Goal: Task Accomplishment & Management: Manage account settings

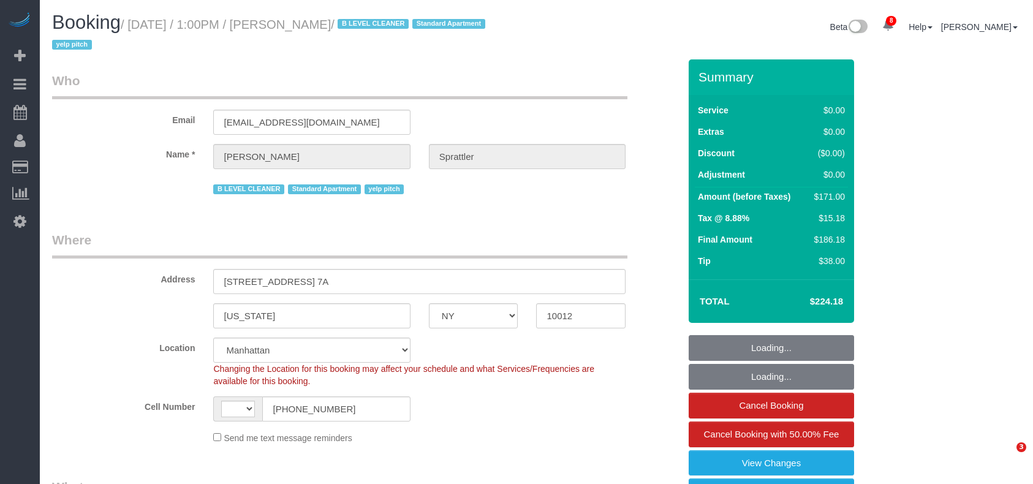
select select "NY"
select select "string:[GEOGRAPHIC_DATA]"
select select "string:stripe-pm_1Hm4a64VGloSiKo7d3BS0RN1"
select select "object:713"
select select "number:58"
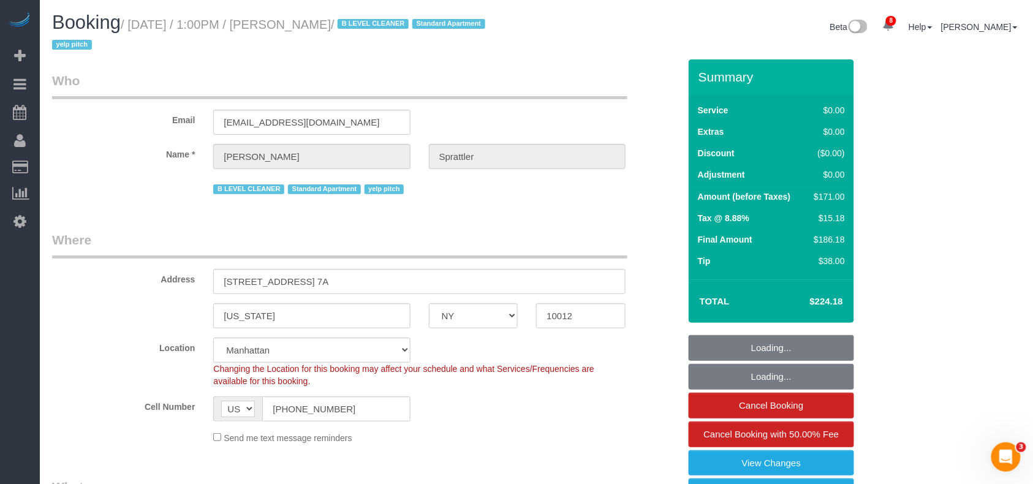
select select "number:77"
select select "number:15"
select select "number:5"
select select "object:1295"
select select "spot1"
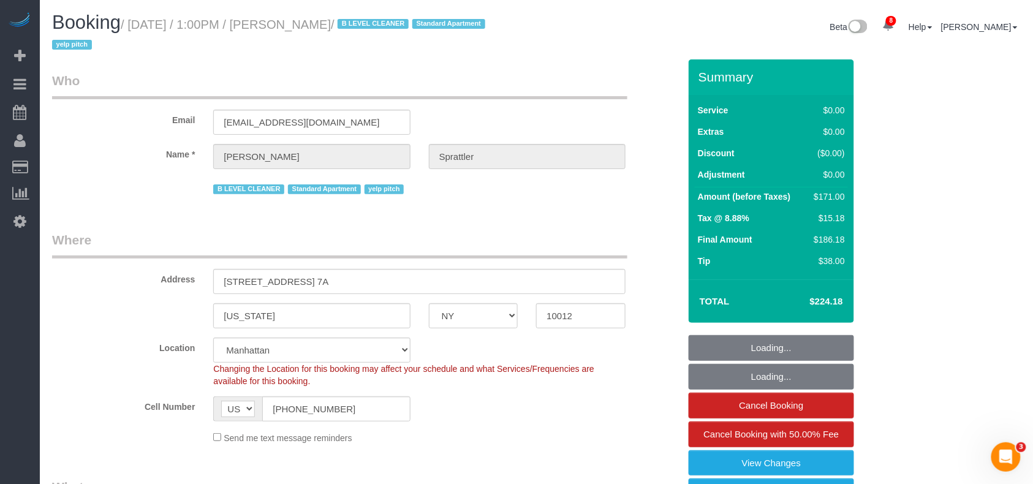
select select "2"
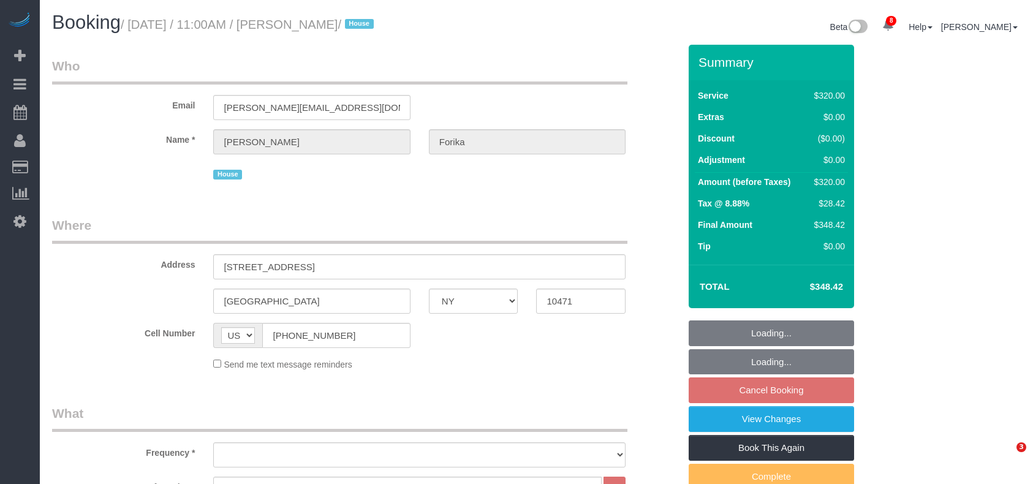
select select "NY"
select select "240"
select select "spot3"
select select "number:66"
select select "number:78"
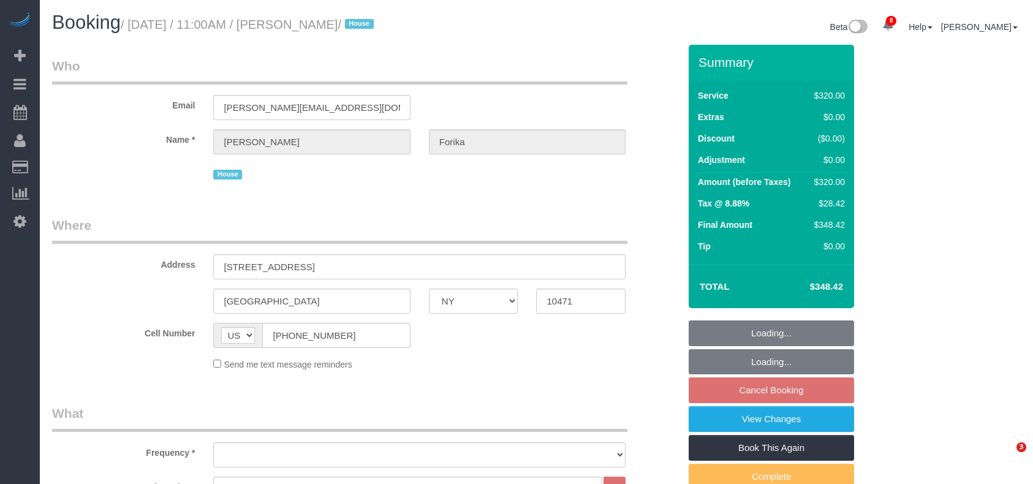
select select "number:15"
select select "number:5"
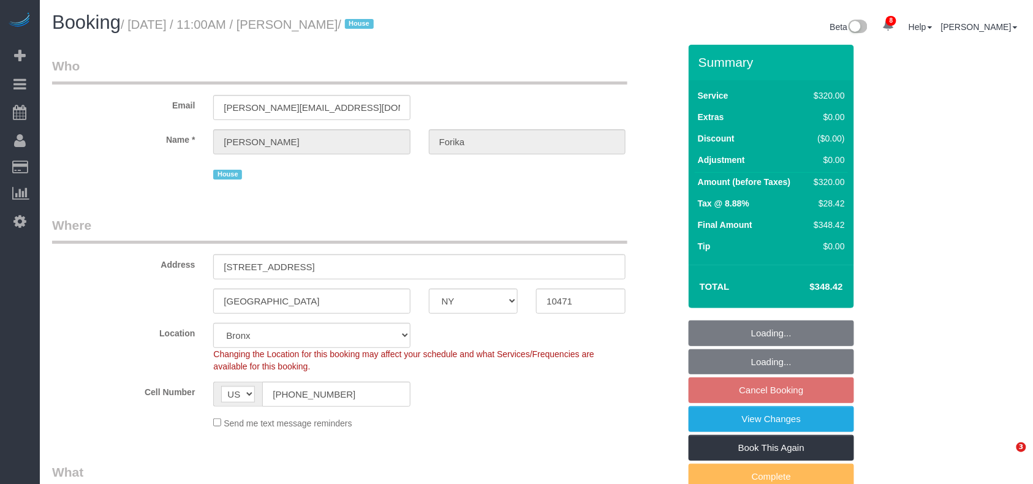
select select "object:1140"
select select "string:stripe-pm_1RvWji4VGloSiKo7kX9Qp7Cw"
select select "spot62"
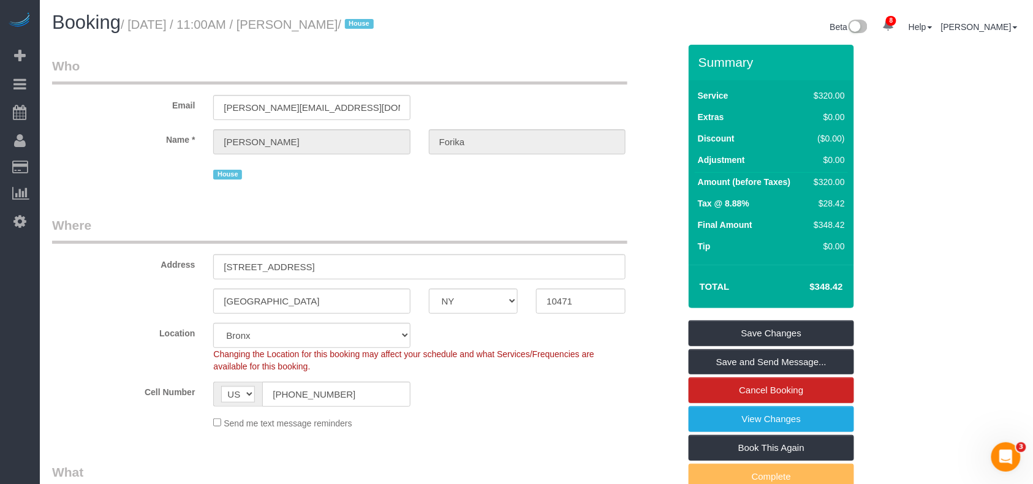
drag, startPoint x: 368, startPoint y: 25, endPoint x: 292, endPoint y: 25, distance: 76.6
click at [292, 25] on small "/ August 15, 2025 / 11:00AM / Esther Forika / House" at bounding box center [249, 24] width 256 height 13
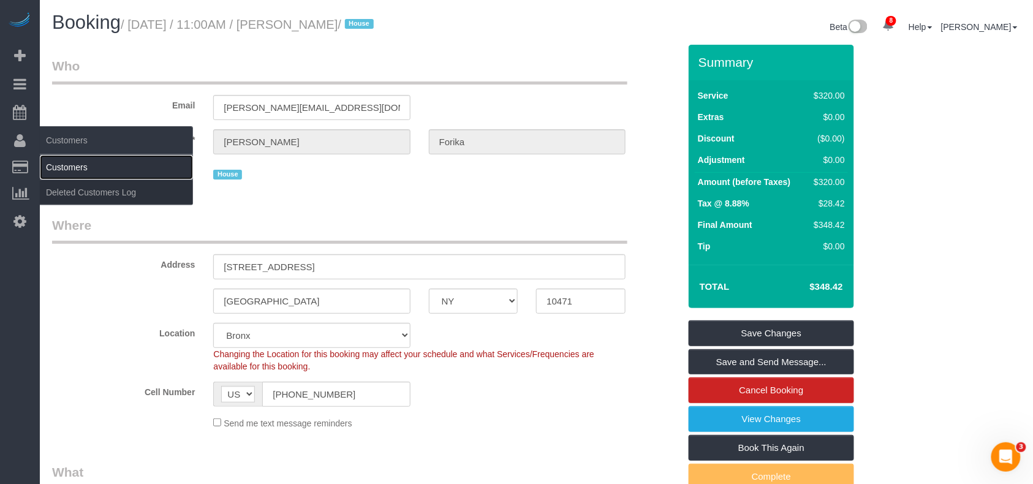
click at [64, 162] on link "Customers" at bounding box center [116, 167] width 153 height 25
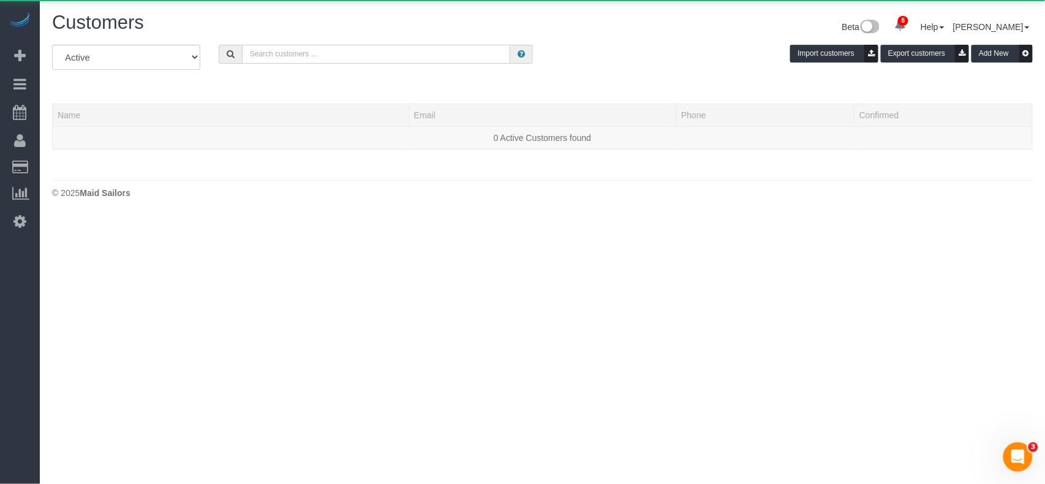
click at [298, 50] on input "text" at bounding box center [376, 54] width 269 height 19
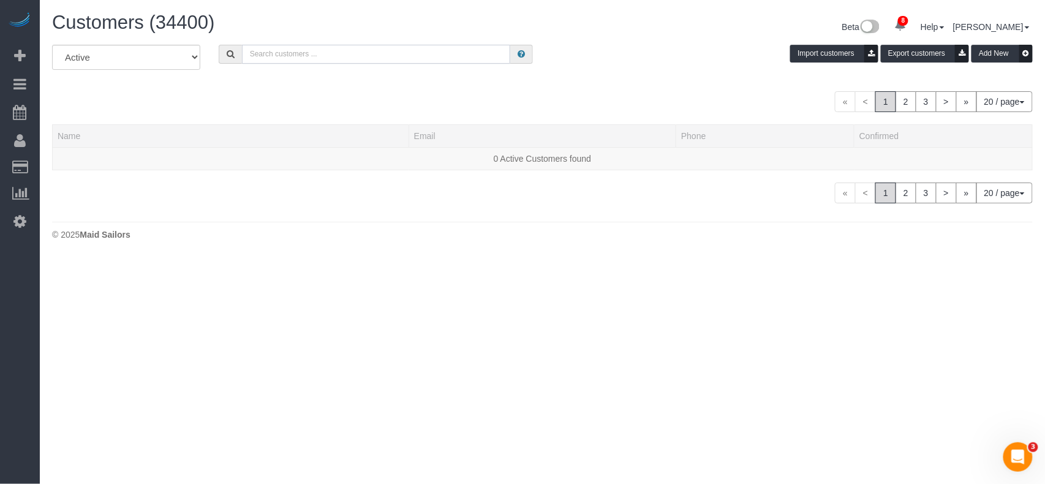
paste input "Esther Forika"
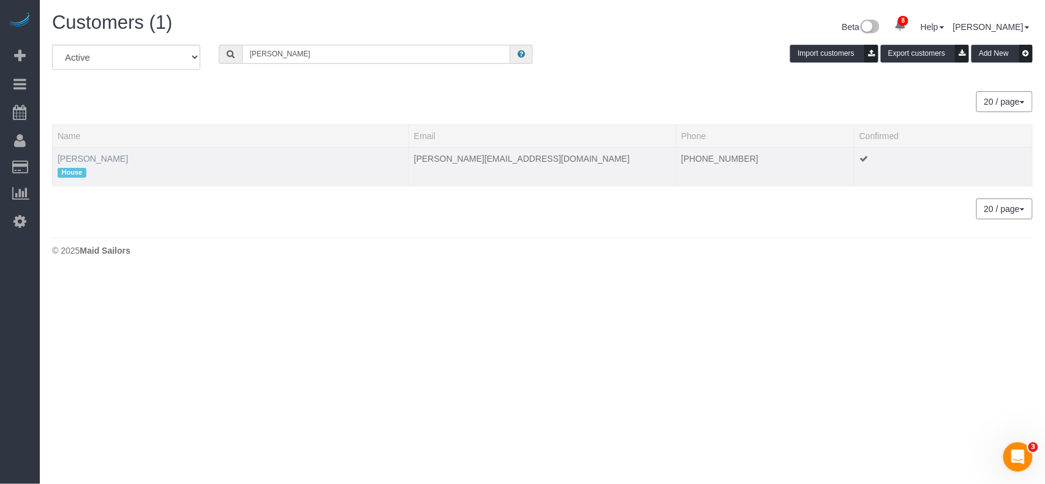
type input "Esther Forika"
click at [89, 160] on link "Esther Forika" at bounding box center [93, 159] width 70 height 10
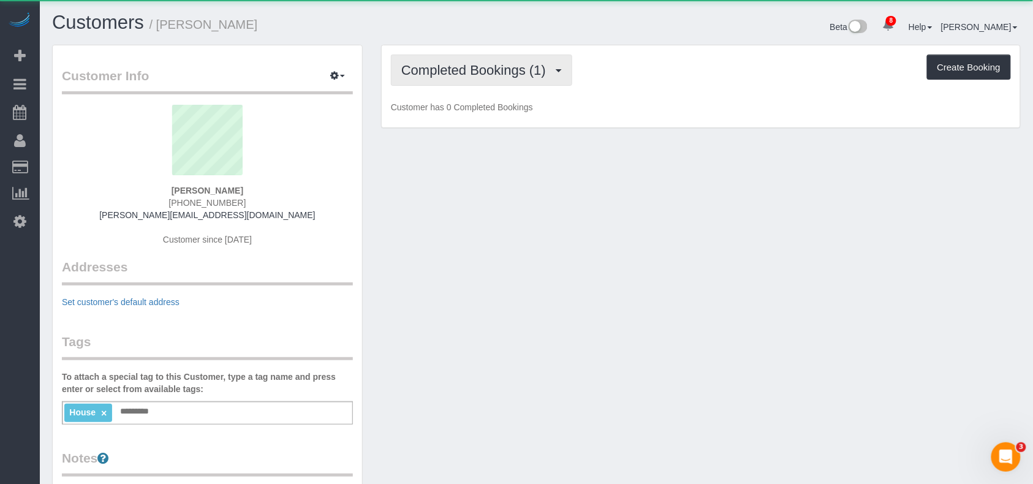
click at [480, 77] on button "Completed Bookings (1)" at bounding box center [481, 70] width 181 height 31
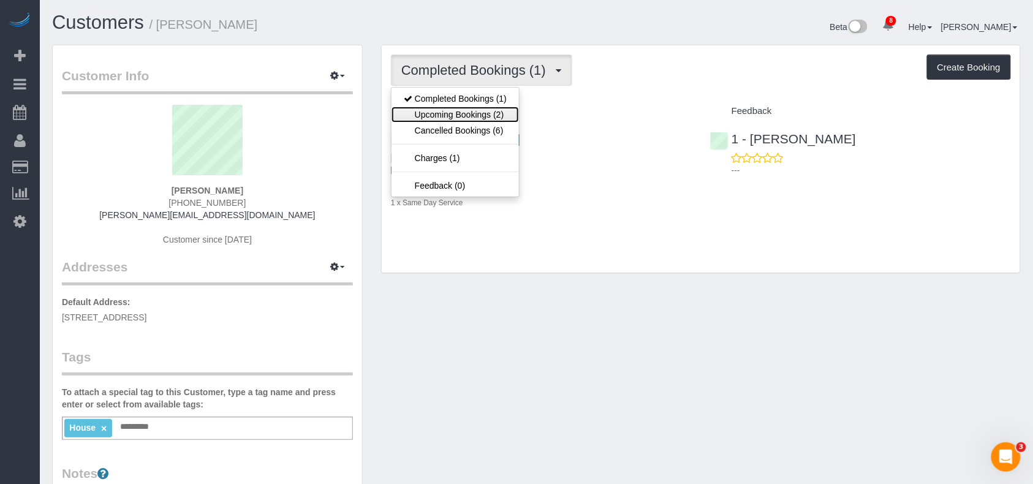
click at [473, 116] on link "Upcoming Bookings (2)" at bounding box center [454, 115] width 127 height 16
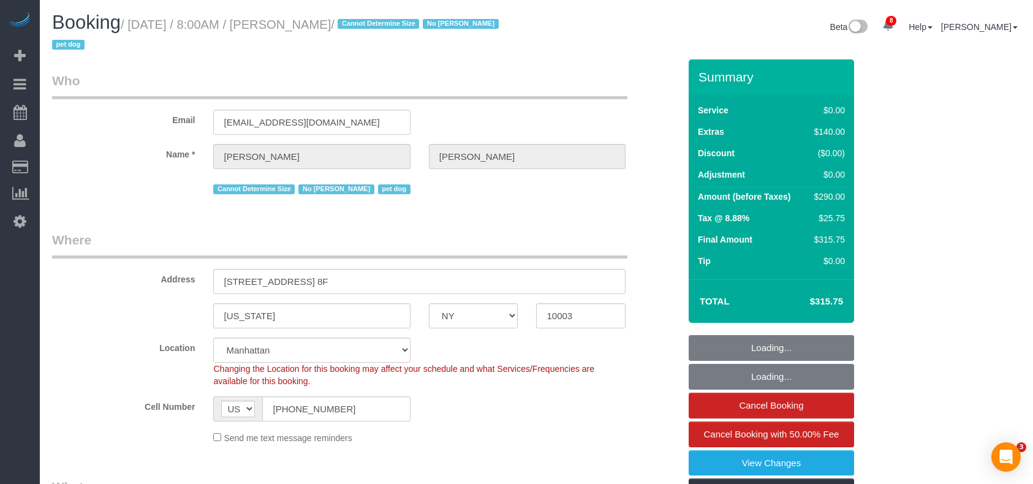
select select "NY"
select select "number:56"
select select "number:76"
select select "number:13"
select select "number:6"
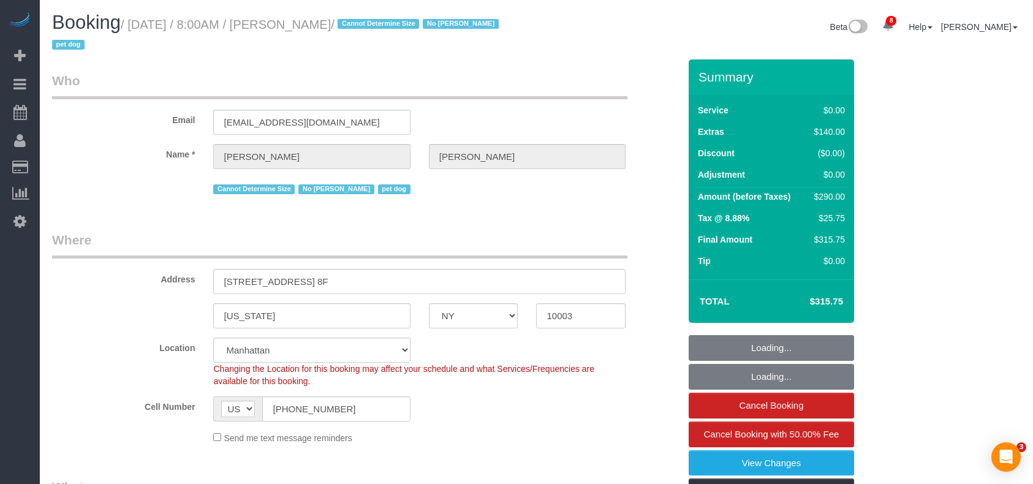
select select "object:1386"
select select "string:stripe-pm_1RuGyw4VGloSiKo79OwmcucZ"
select select "spot1"
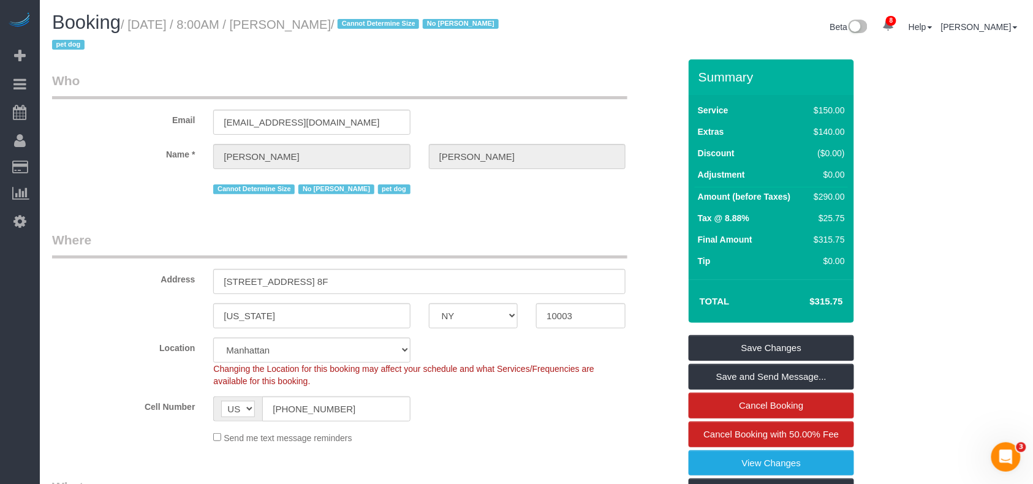
drag, startPoint x: 385, startPoint y: 25, endPoint x: 131, endPoint y: 25, distance: 253.6
click at [131, 25] on small "/ August 14, 2025 / 8:00AM / Sarah Quasarano / Cannot Determine Size No Melvina…" at bounding box center [277, 35] width 450 height 34
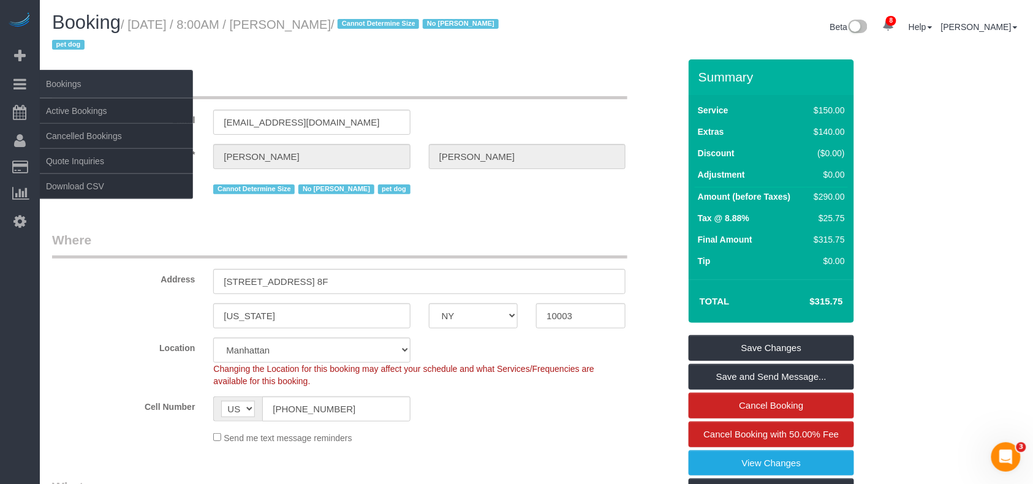
copy small "August 14, 2025 / 8:00AM / Sarah Quasarano"
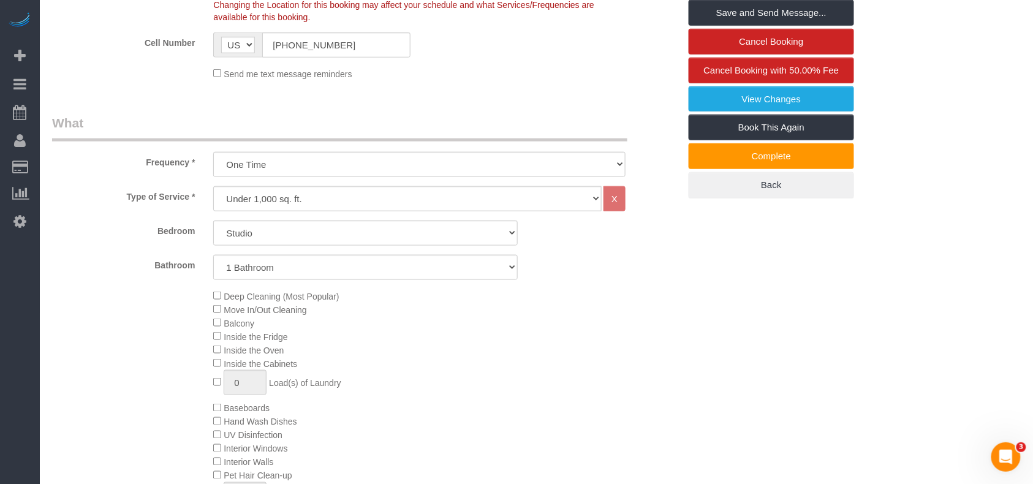
scroll to position [326, 0]
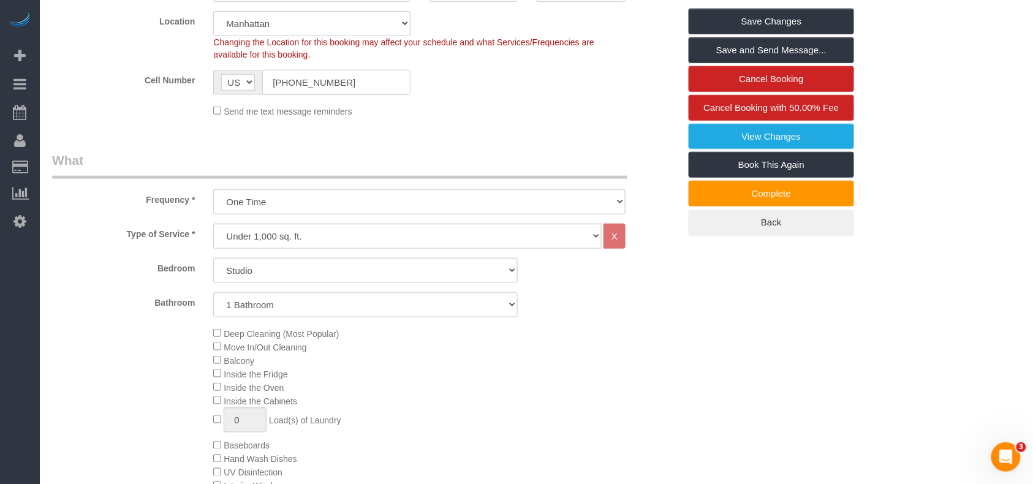
click at [307, 84] on input "(248) 925-6636" at bounding box center [336, 82] width 148 height 25
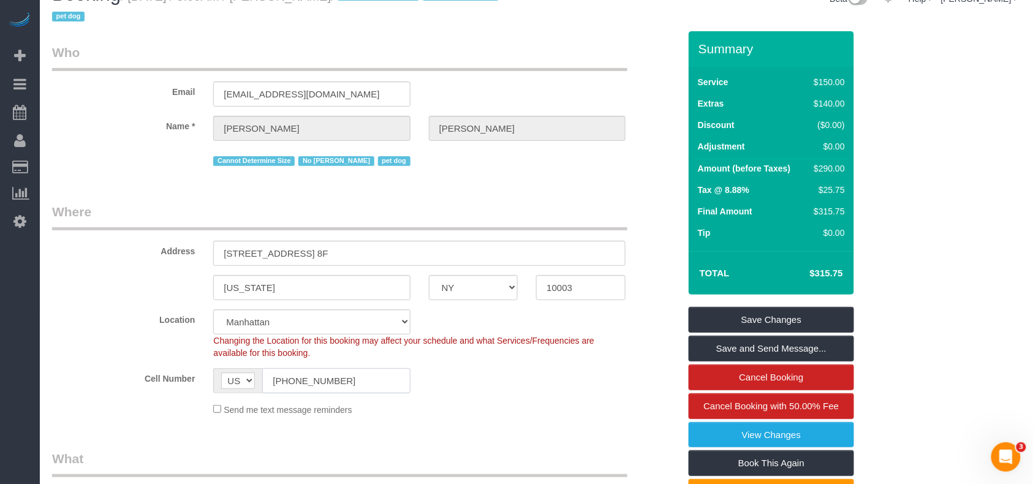
scroll to position [0, 0]
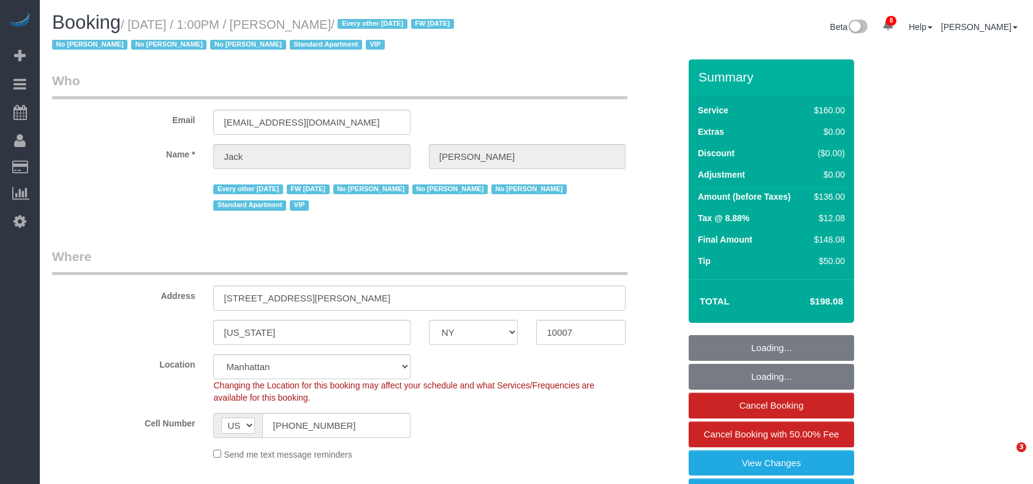
select select "NY"
select select "number:89"
select select "number:90"
select select "number:15"
select select "number:6"
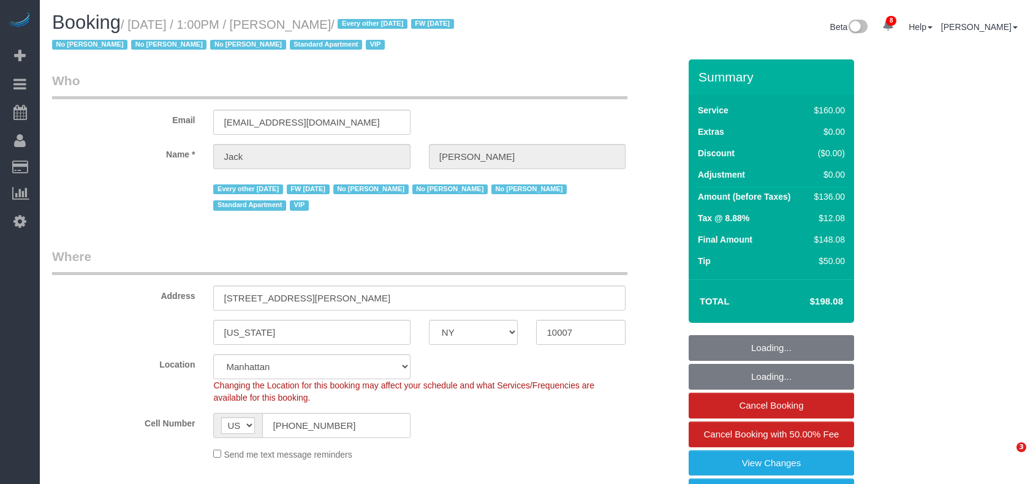
select select "object:1392"
select select "spot1"
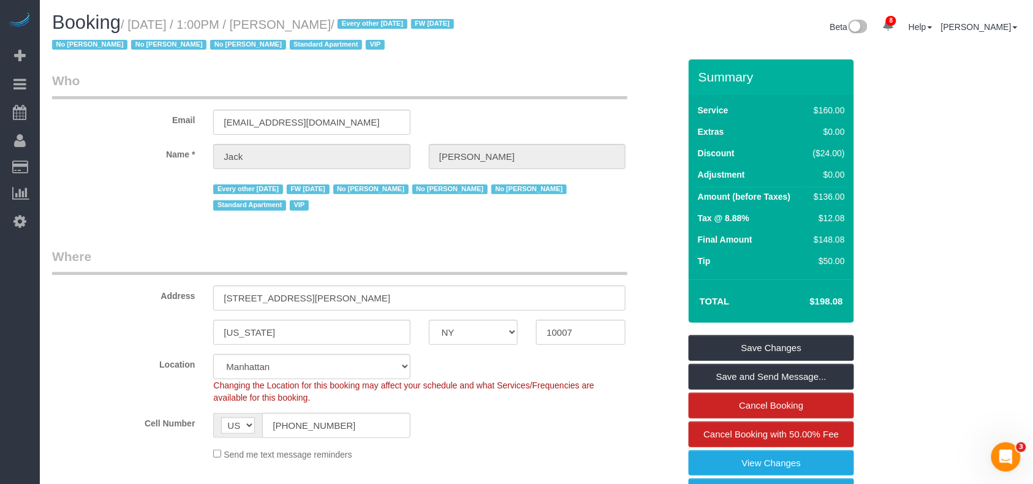
drag, startPoint x: 358, startPoint y: 21, endPoint x: 270, endPoint y: 25, distance: 88.3
click at [270, 25] on small "/ July 25, 2025 / 1:00PM / Jack Baughman / Every other Friday FW 02/02/2025 No …" at bounding box center [255, 35] width 406 height 34
copy small "Jack Baughman"
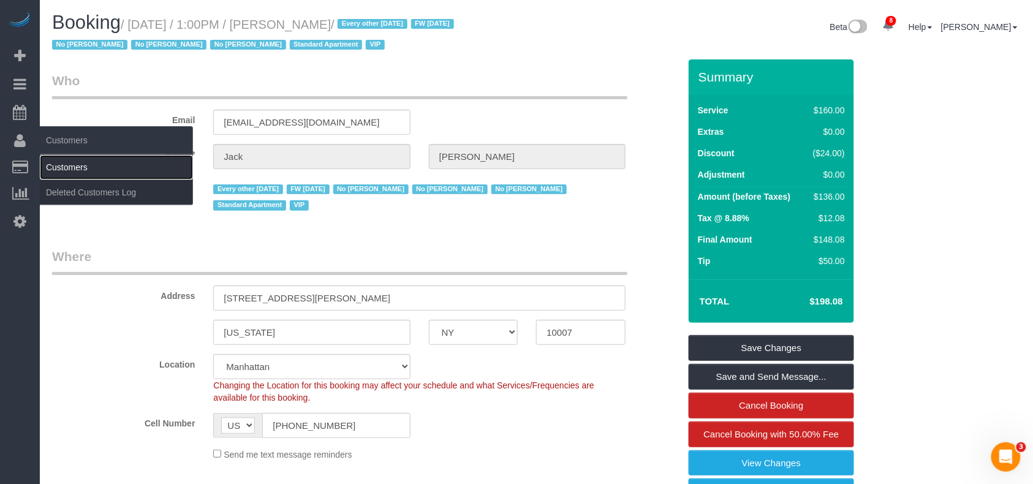
click at [87, 167] on link "Customers" at bounding box center [116, 167] width 153 height 25
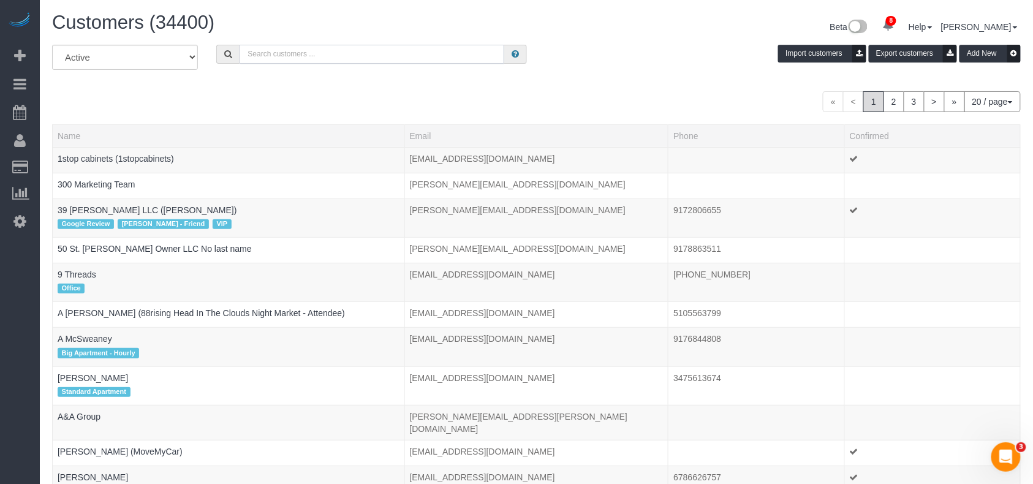
click at [302, 57] on input "text" at bounding box center [372, 54] width 265 height 19
paste input "Jack Baughman"
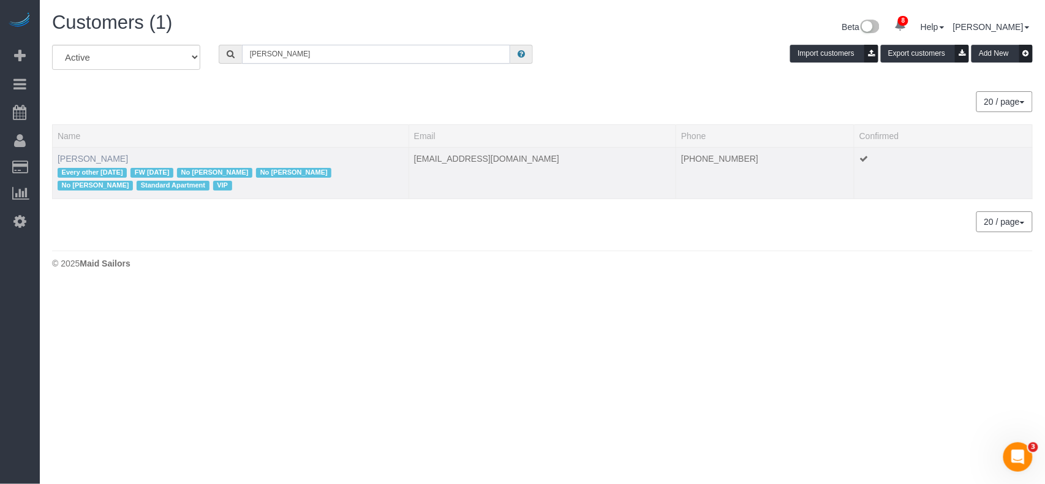
type input "Jack Baughman"
click at [82, 158] on link "Jack Baughman" at bounding box center [93, 159] width 70 height 10
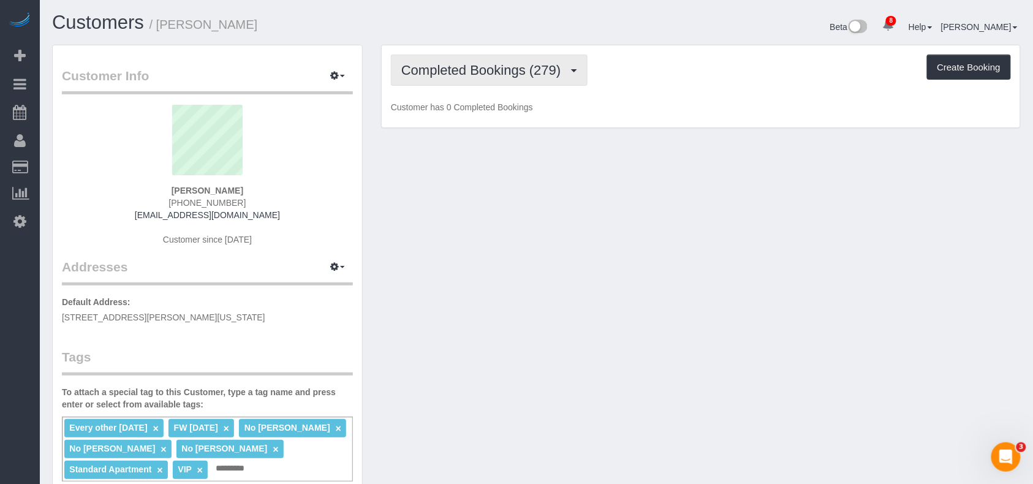
click at [469, 77] on button "Completed Bookings (279)" at bounding box center [489, 70] width 197 height 31
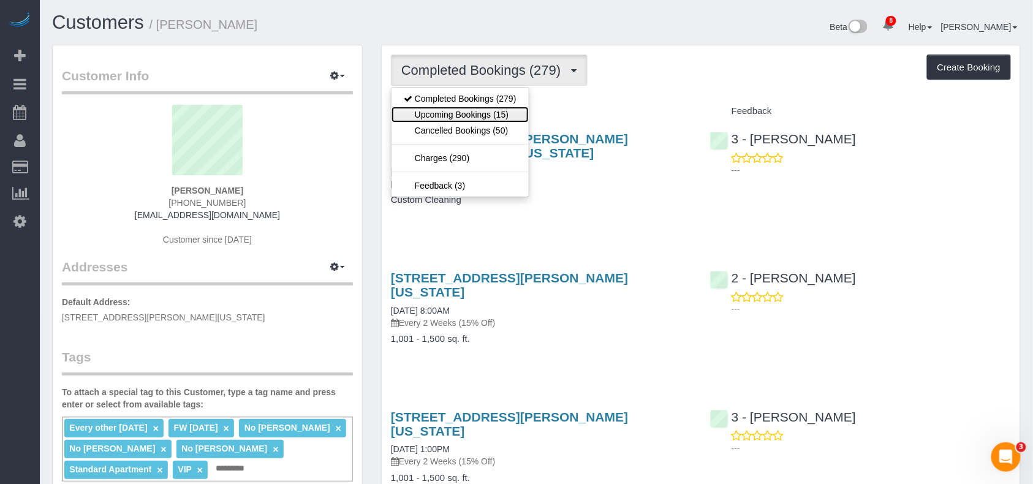
click at [474, 113] on link "Upcoming Bookings (15)" at bounding box center [459, 115] width 137 height 16
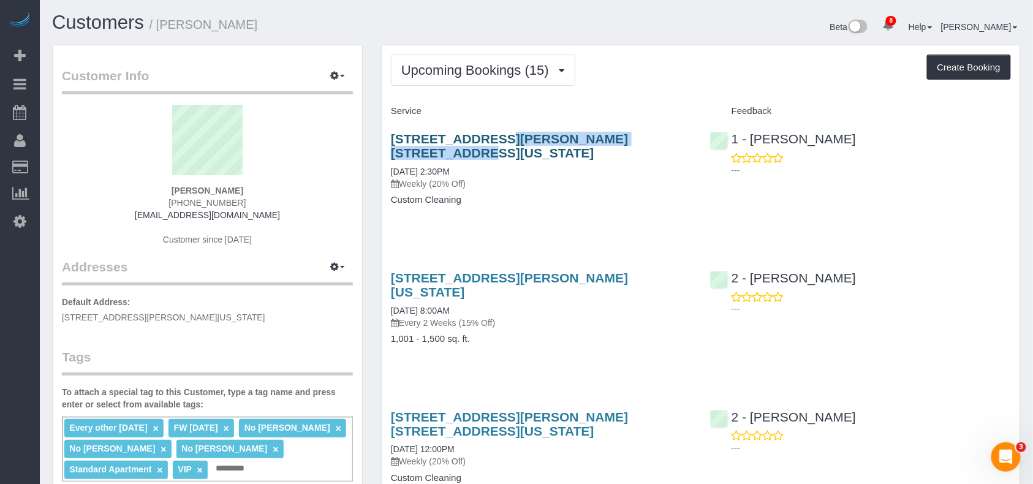
drag, startPoint x: 388, startPoint y: 143, endPoint x: 568, endPoint y: 143, distance: 180.1
click at [568, 143] on div "49 Chambers Street, Apt. 17h, New York, NY 10007 08/15/2025 2:30PM Weekly (20% …" at bounding box center [541, 175] width 319 height 108
copy link "49 Chambers Street, Apt. 17h"
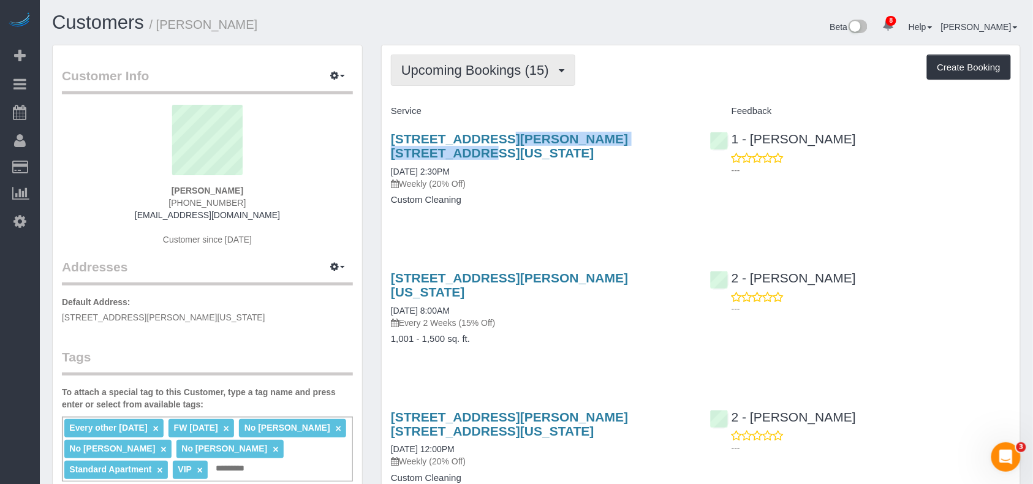
click at [508, 78] on button "Upcoming Bookings (15)" at bounding box center [483, 70] width 184 height 31
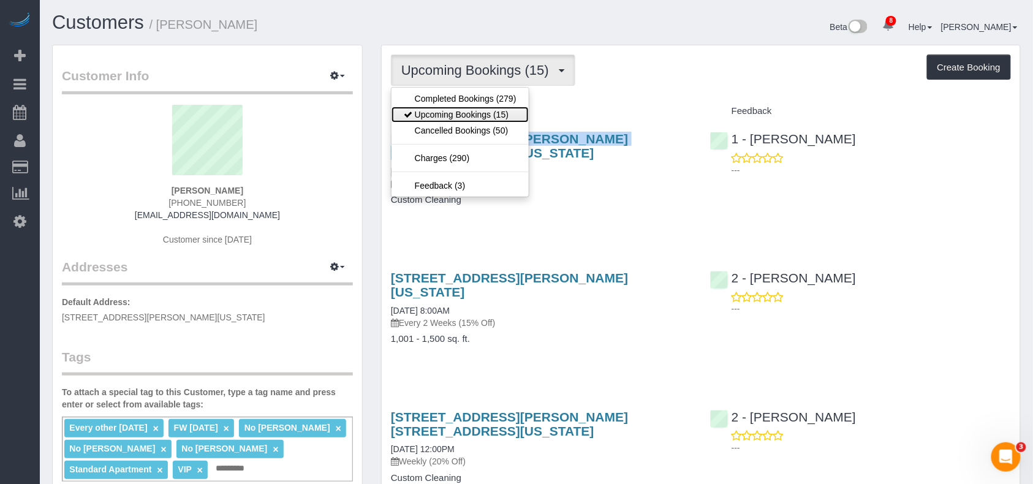
click at [488, 116] on link "Upcoming Bookings (15)" at bounding box center [459, 115] width 137 height 16
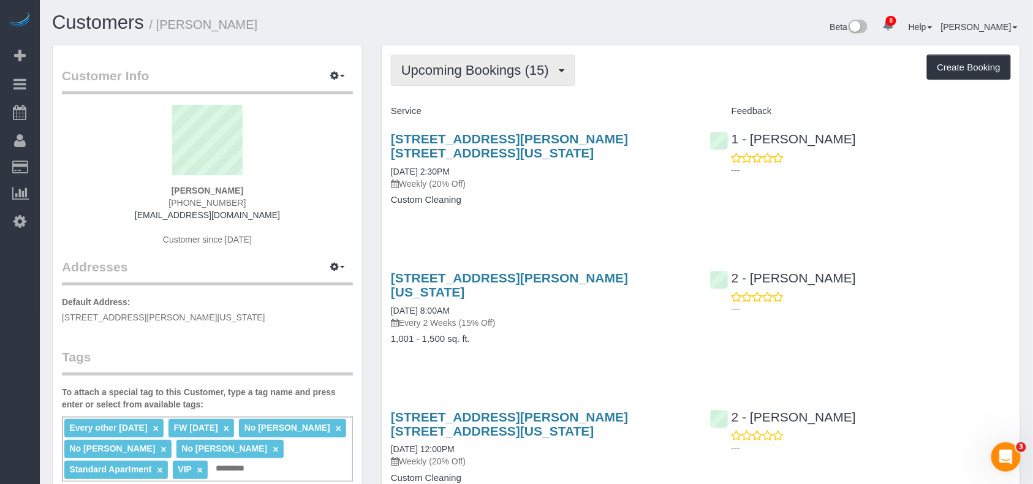
click at [488, 86] on button "Upcoming Bookings (15)" at bounding box center [483, 70] width 184 height 31
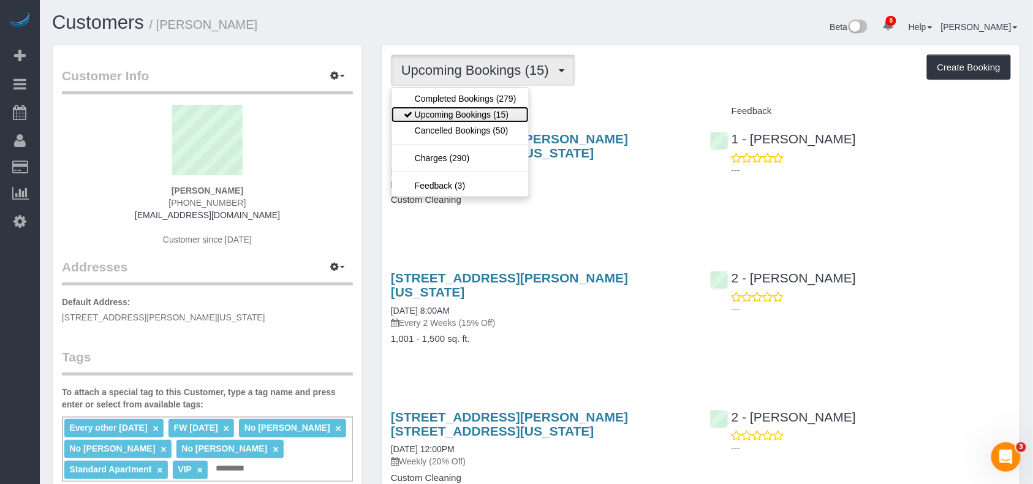
click at [484, 115] on link "Upcoming Bookings (15)" at bounding box center [459, 115] width 137 height 16
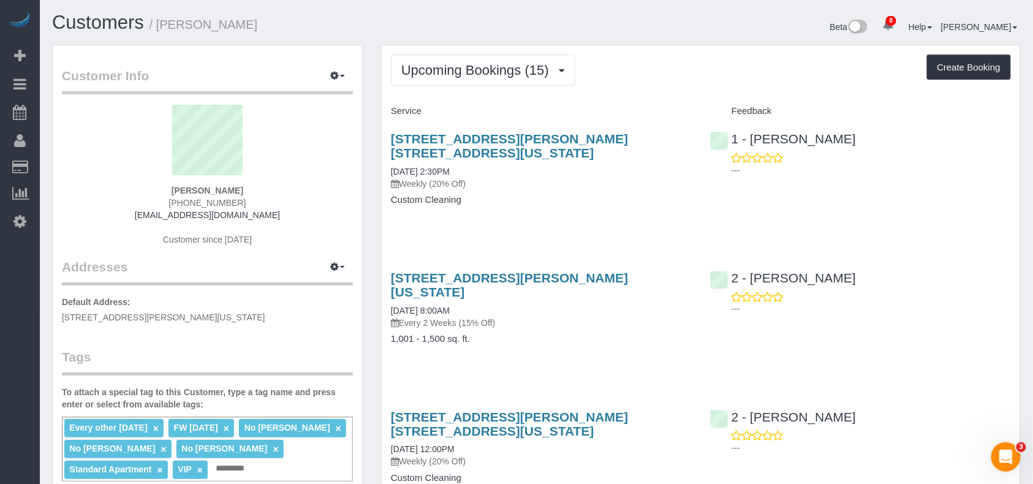
drag, startPoint x: 244, startPoint y: 191, endPoint x: 167, endPoint y: 189, distance: 76.6
click at [167, 189] on div "Jack Baughman 347-241-6347 jfbaughman@gmail.com Customer since 2016" at bounding box center [207, 181] width 291 height 153
copy strong "Jack Baughman"
click at [518, 79] on button "Upcoming Bookings (15)" at bounding box center [483, 70] width 184 height 31
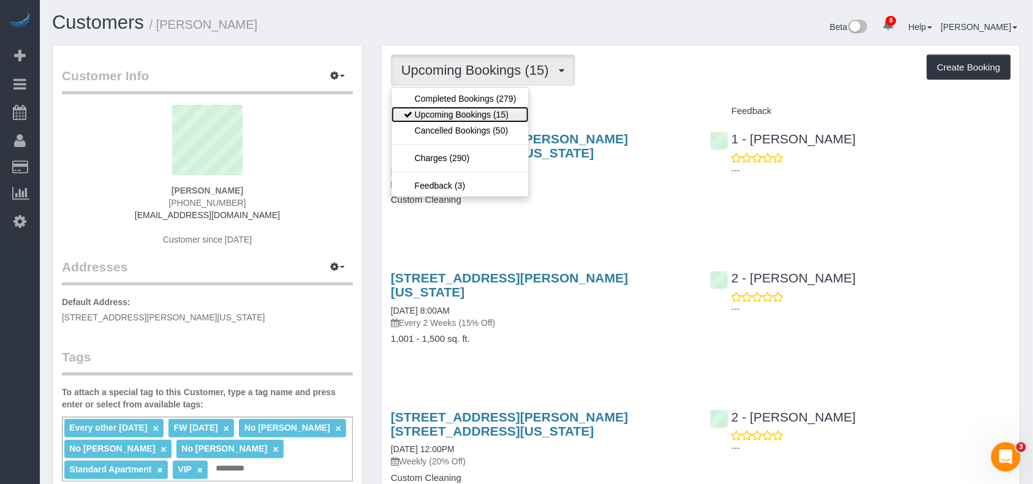
click at [485, 115] on link "Upcoming Bookings (15)" at bounding box center [459, 115] width 137 height 16
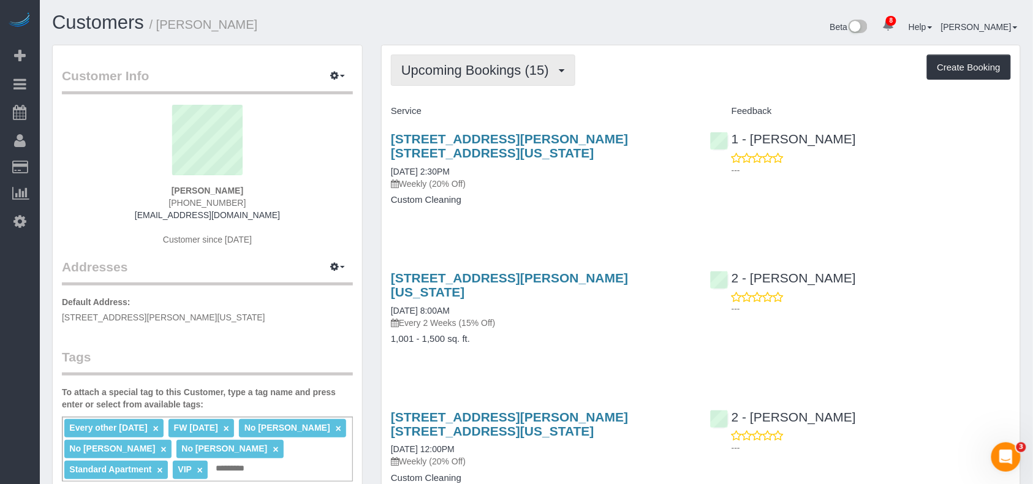
click at [472, 85] on button "Upcoming Bookings (15)" at bounding box center [483, 70] width 184 height 31
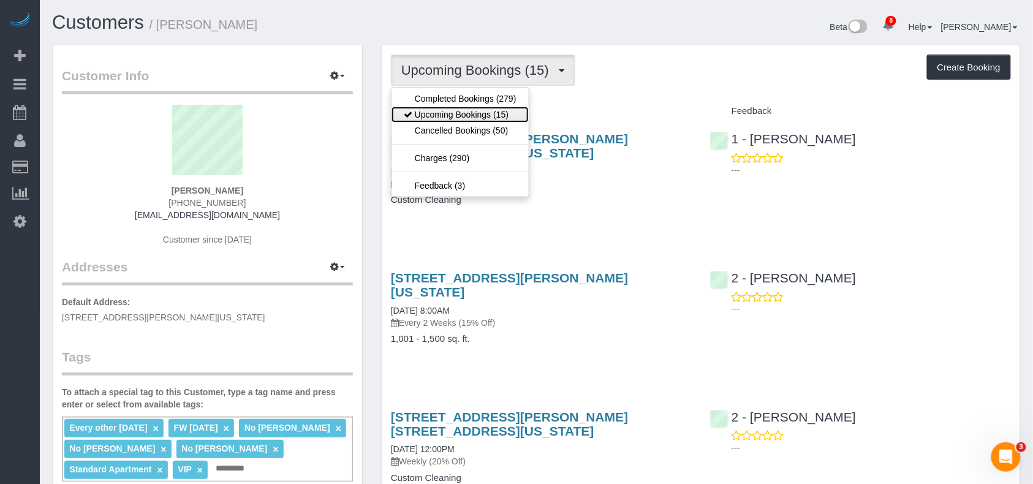
click at [475, 115] on link "Upcoming Bookings (15)" at bounding box center [459, 115] width 137 height 16
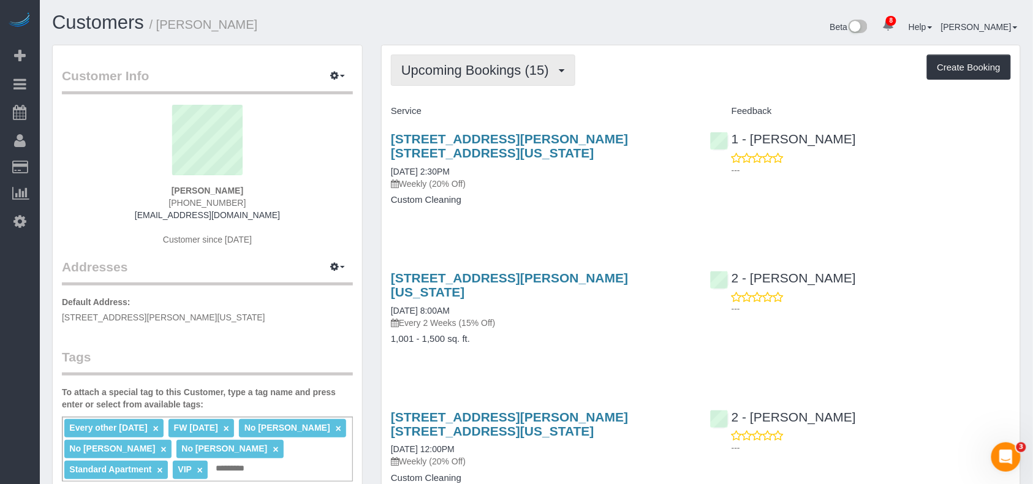
click at [508, 70] on span "Upcoming Bookings (15)" at bounding box center [478, 69] width 154 height 15
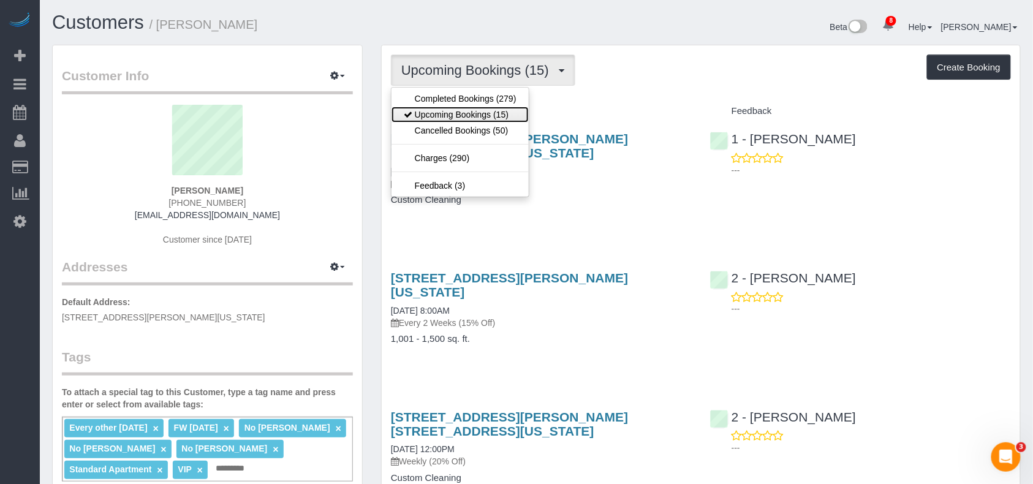
click at [489, 109] on link "Upcoming Bookings (15)" at bounding box center [459, 115] width 137 height 16
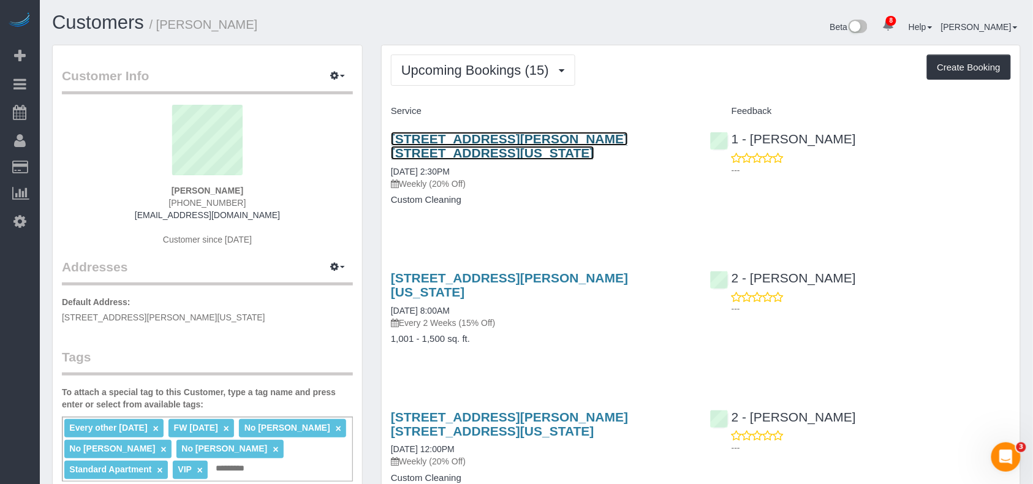
click at [456, 140] on link "49 Chambers Street, Apt. 17h, New York, NY 10007" at bounding box center [509, 146] width 237 height 28
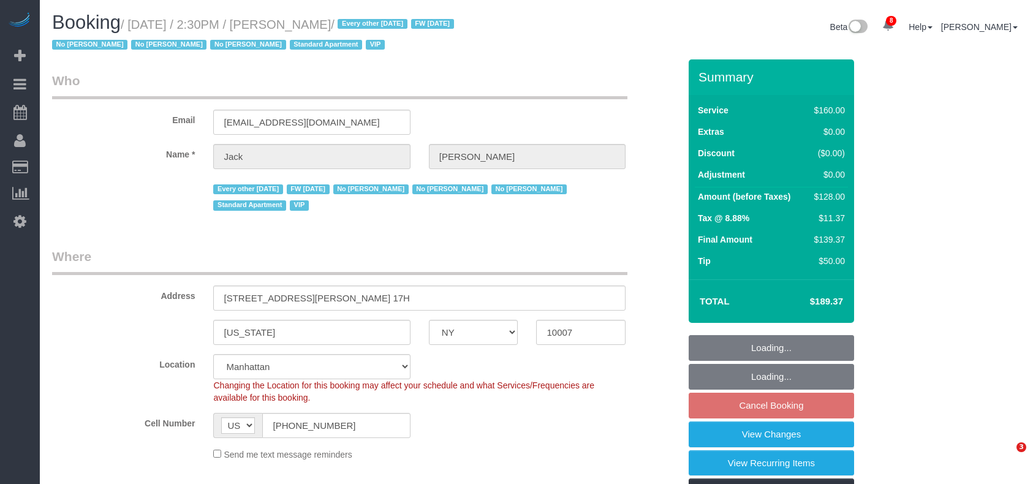
select select "NY"
select select "object:1438"
select select "string:stripe-pm_1R9Bsk4VGloSiKo7ufTdcySD"
select select "number:56"
select select "number:78"
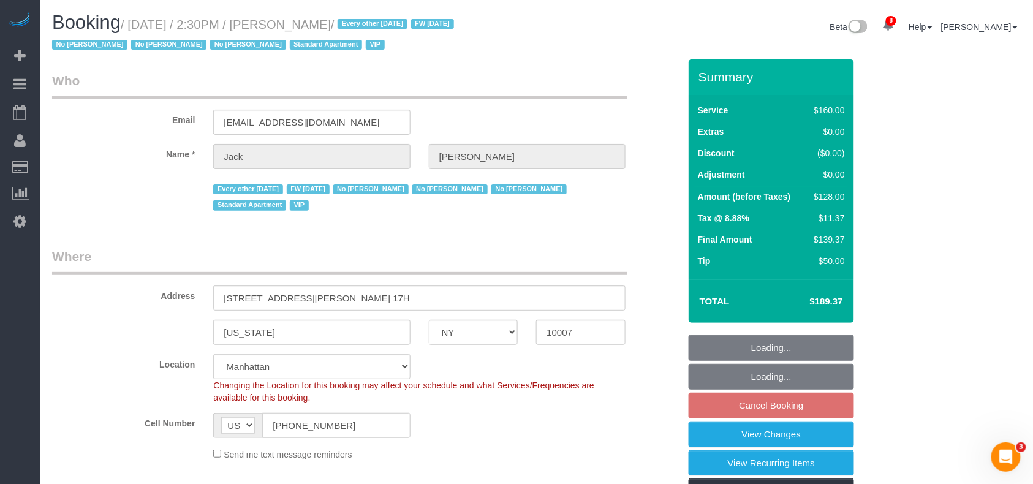
select select "number:15"
select select "number:6"
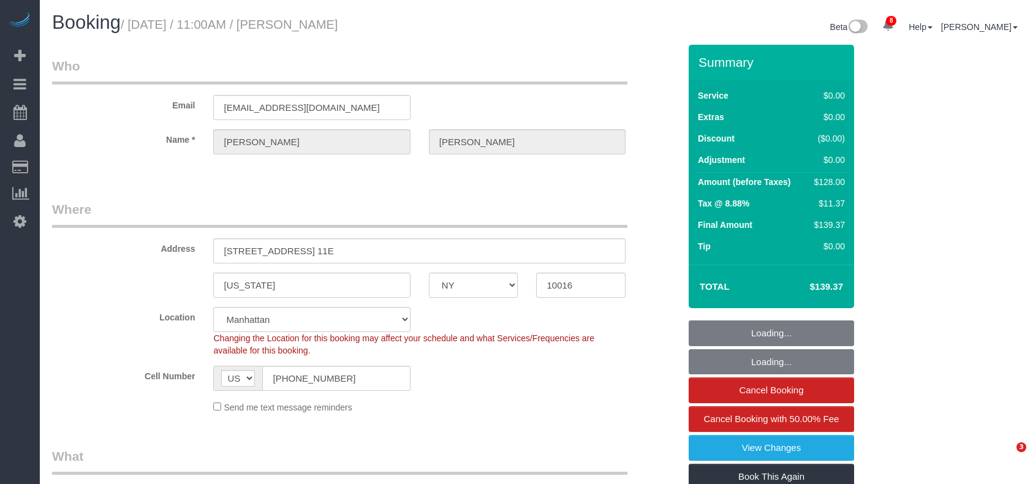
select select "NY"
select select "number:89"
select select "number:90"
select select "number:15"
select select "number:6"
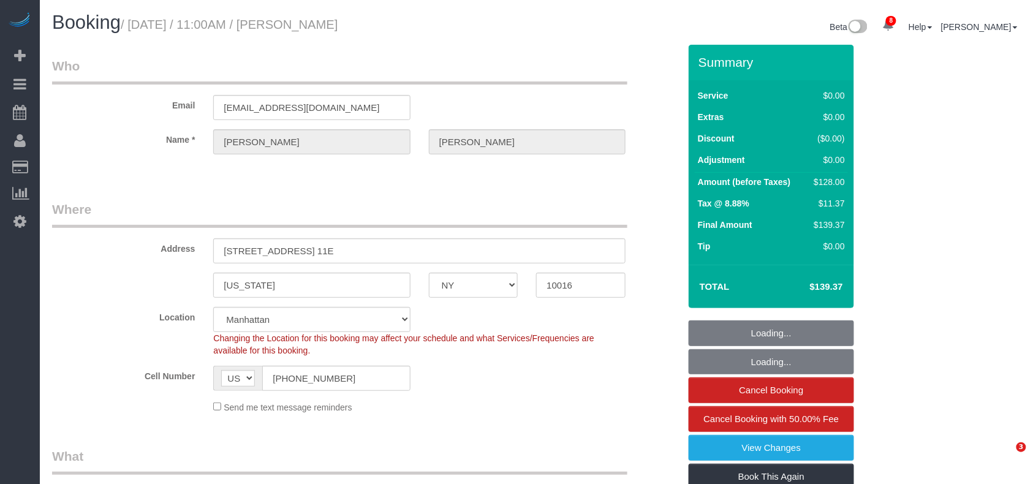
select select "1"
select select "spot1"
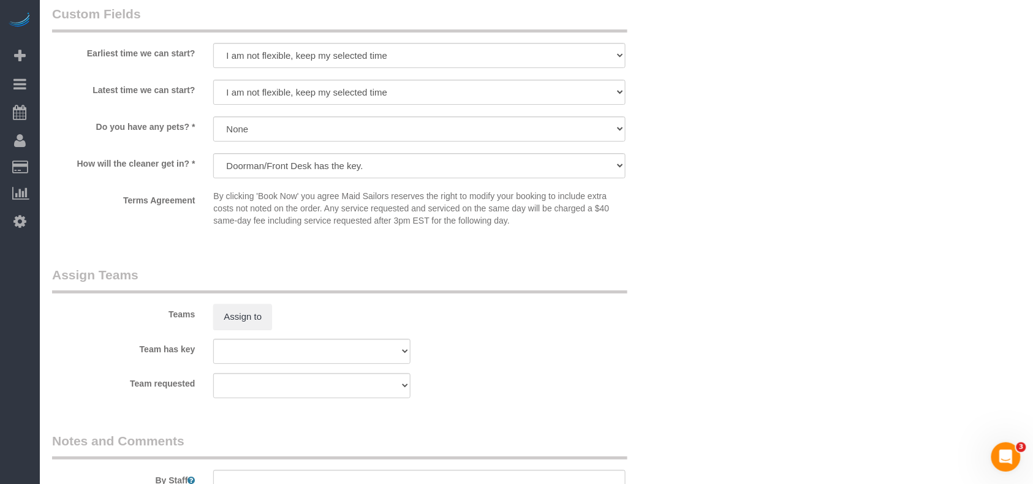
scroll to position [1388, 0]
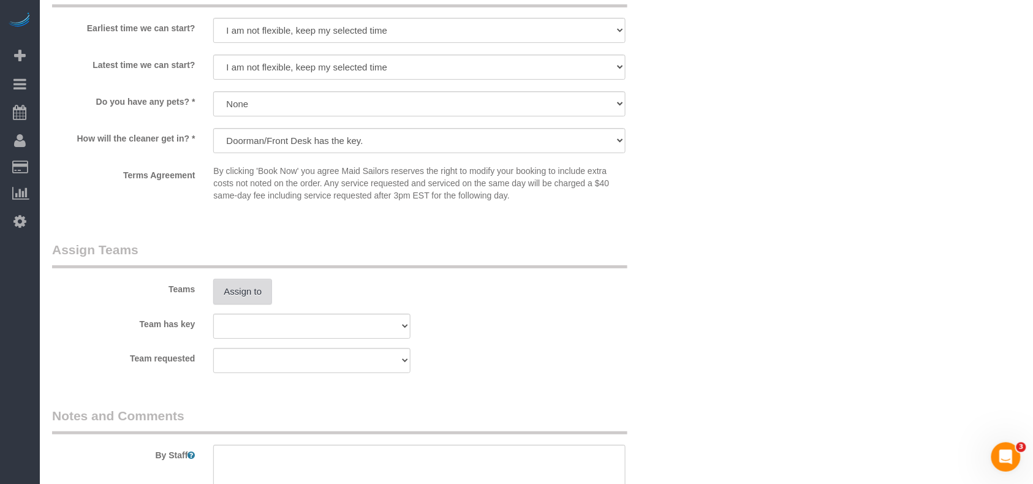
click at [250, 299] on button "Assign to" at bounding box center [242, 292] width 59 height 26
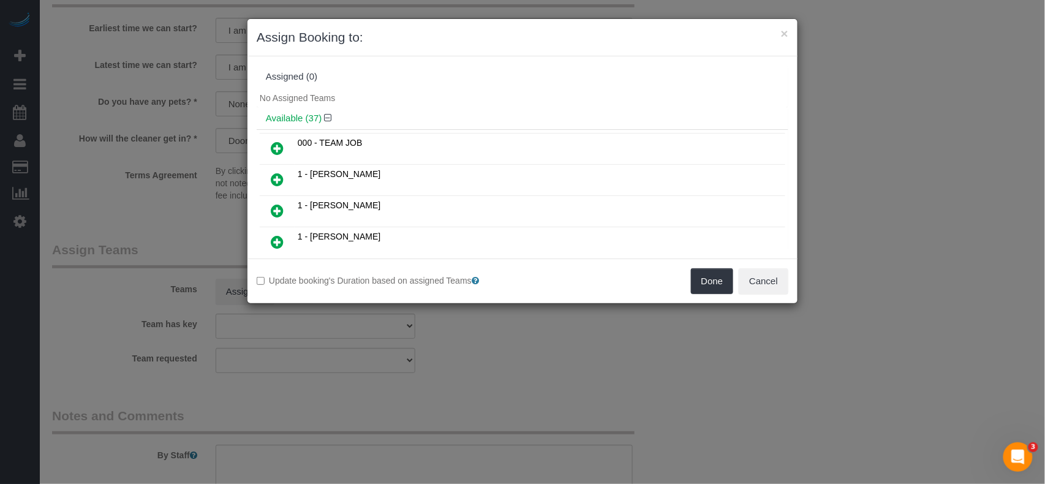
click at [281, 208] on icon at bounding box center [277, 210] width 13 height 15
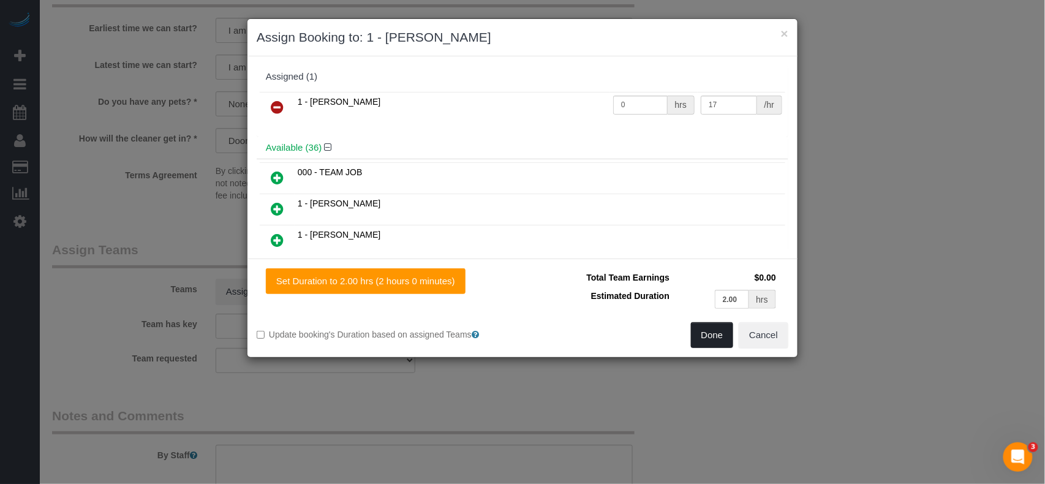
click at [701, 344] on button "Done" at bounding box center [712, 335] width 43 height 26
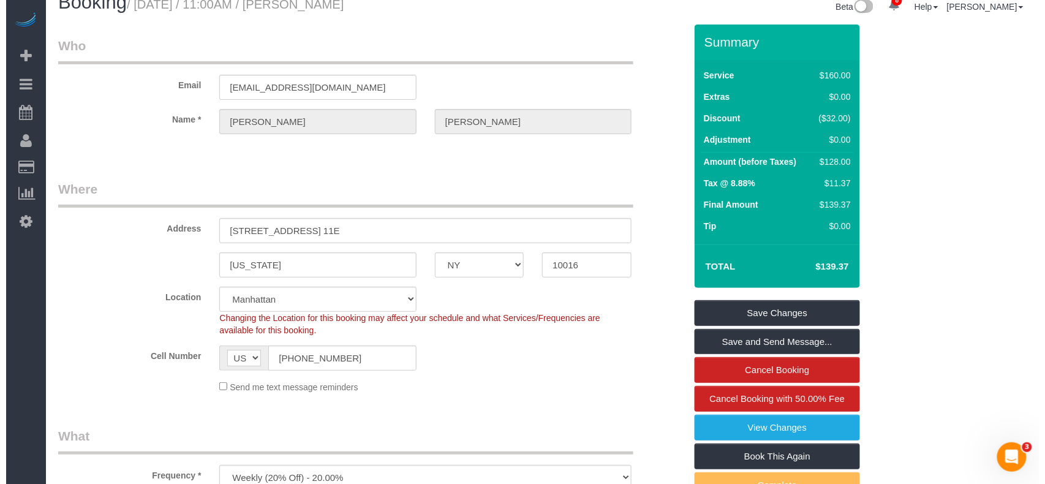
scroll to position [0, 0]
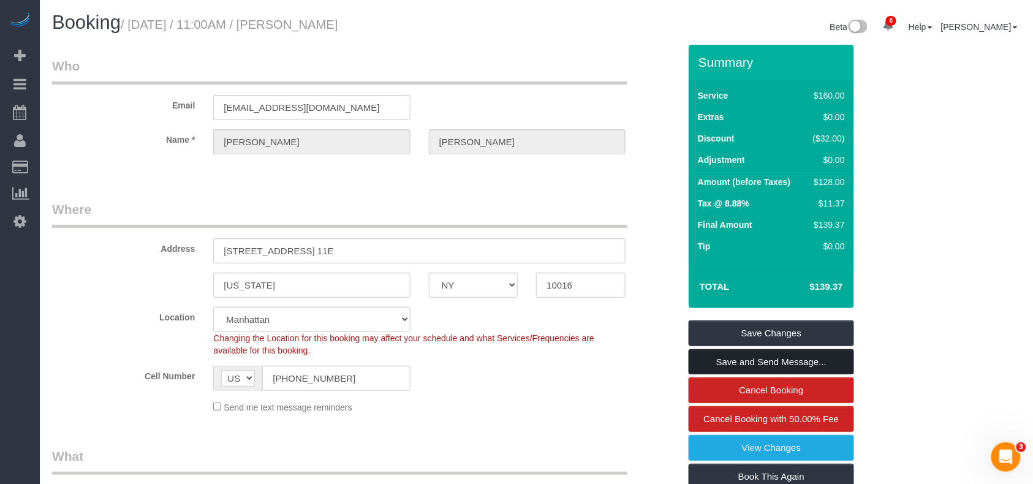
click at [756, 360] on link "Save and Send Message..." at bounding box center [771, 362] width 165 height 26
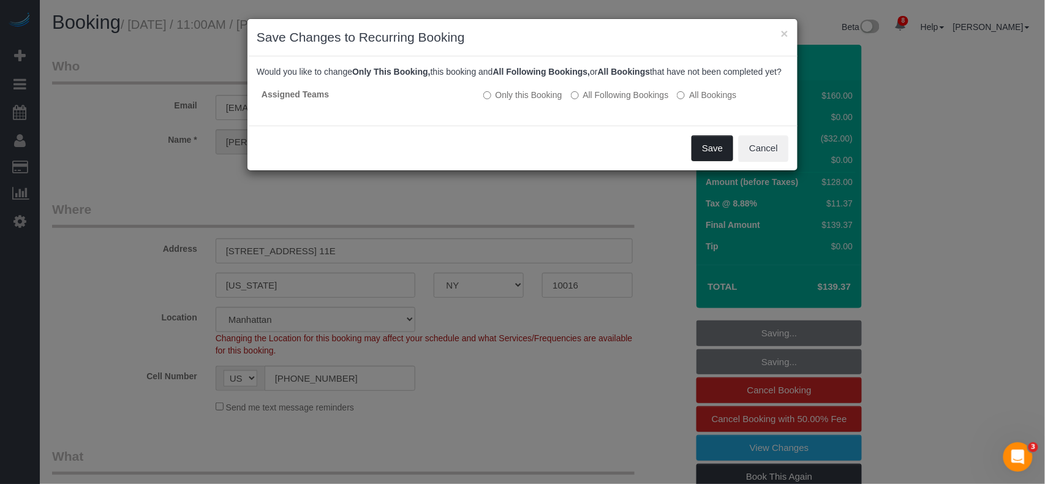
click at [718, 154] on button "Save" at bounding box center [713, 148] width 42 height 26
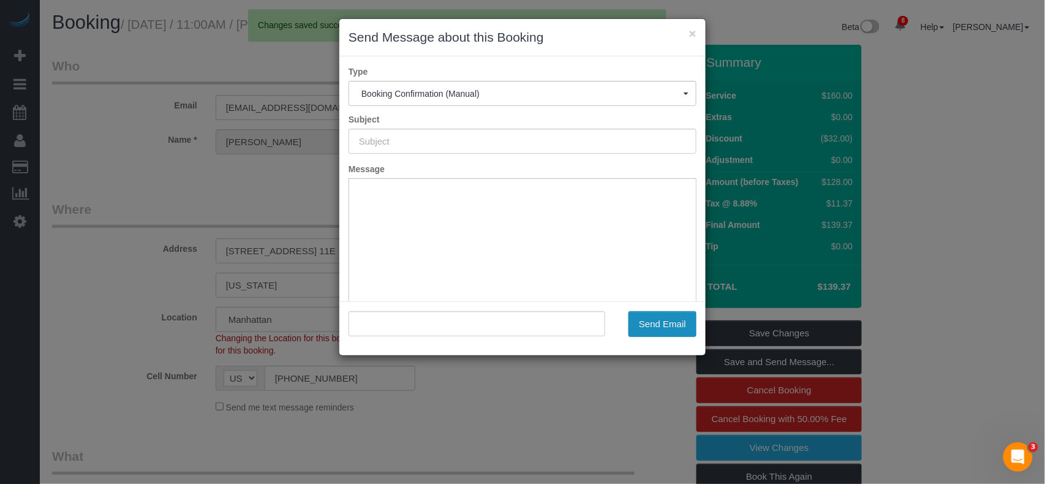
type input "Cleaning Confirmed for [DATE] 11:00am"
type input ""[PERSON_NAME]" <[EMAIL_ADDRESS][DOMAIN_NAME]>"
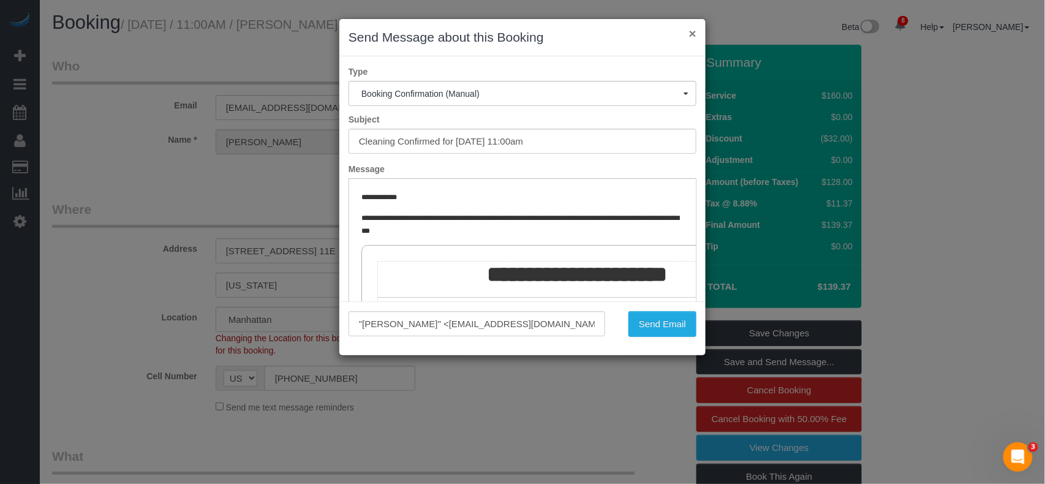
click at [693, 32] on button "×" at bounding box center [692, 33] width 7 height 13
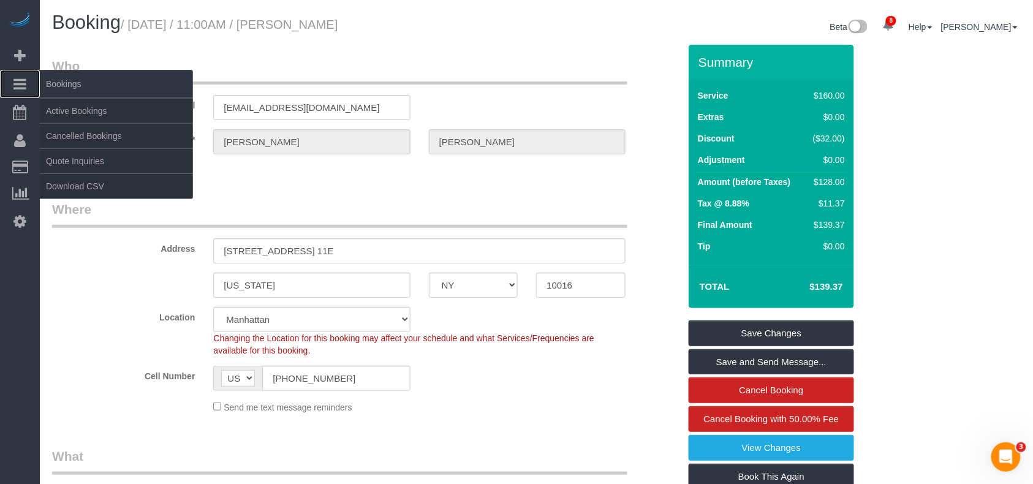
click at [25, 79] on icon at bounding box center [19, 84] width 13 height 15
click at [104, 107] on link "Active Bookings" at bounding box center [116, 111] width 153 height 25
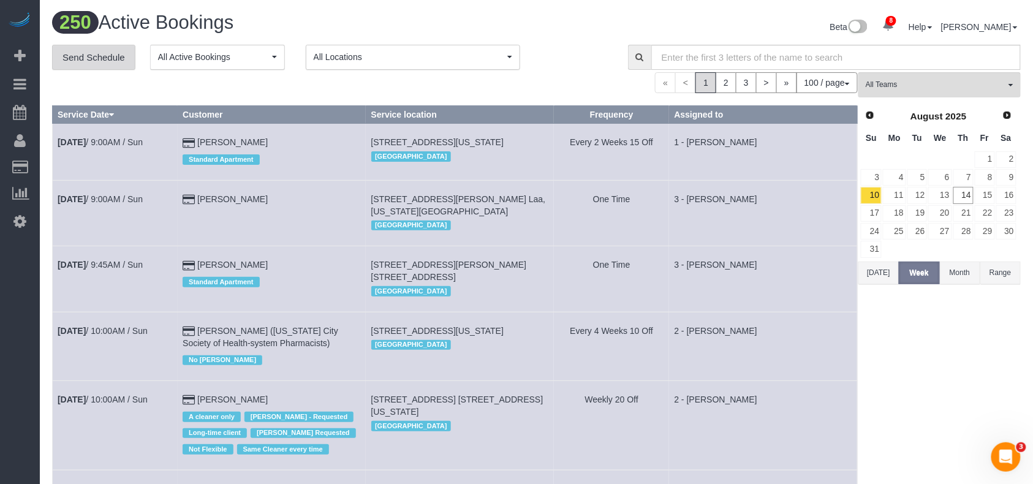
click at [105, 65] on link "Send Schedule" at bounding box center [93, 58] width 83 height 26
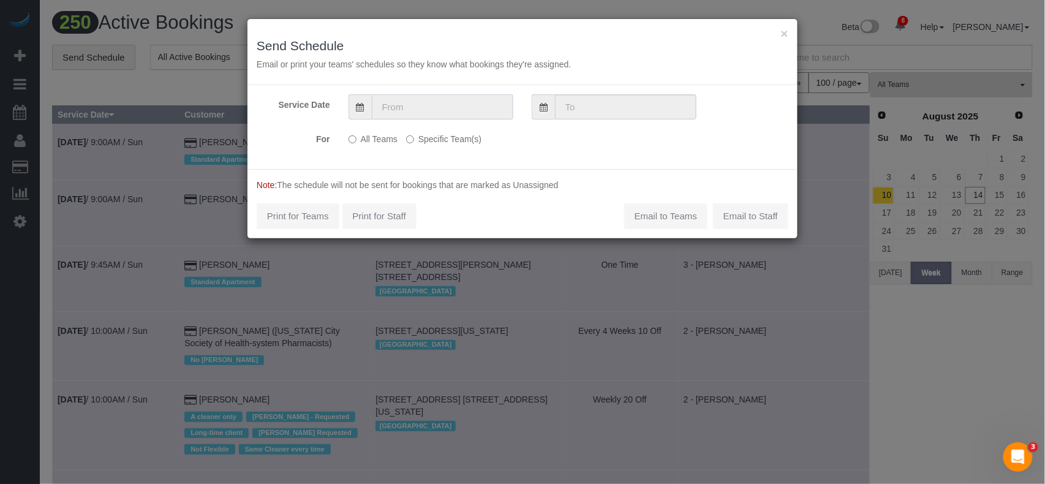
click at [427, 104] on input "text" at bounding box center [442, 106] width 141 height 25
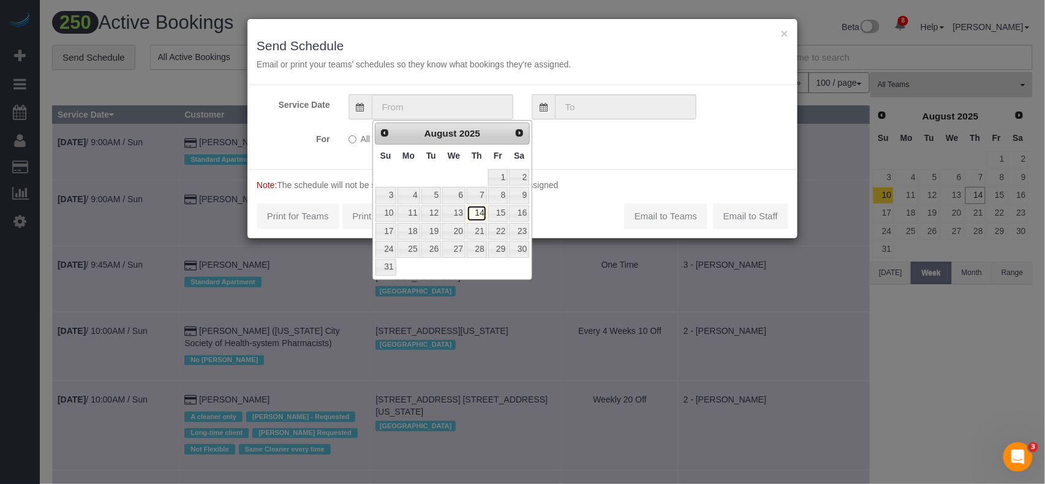
click at [480, 216] on link "14" at bounding box center [477, 213] width 20 height 17
type input "[DATE]"
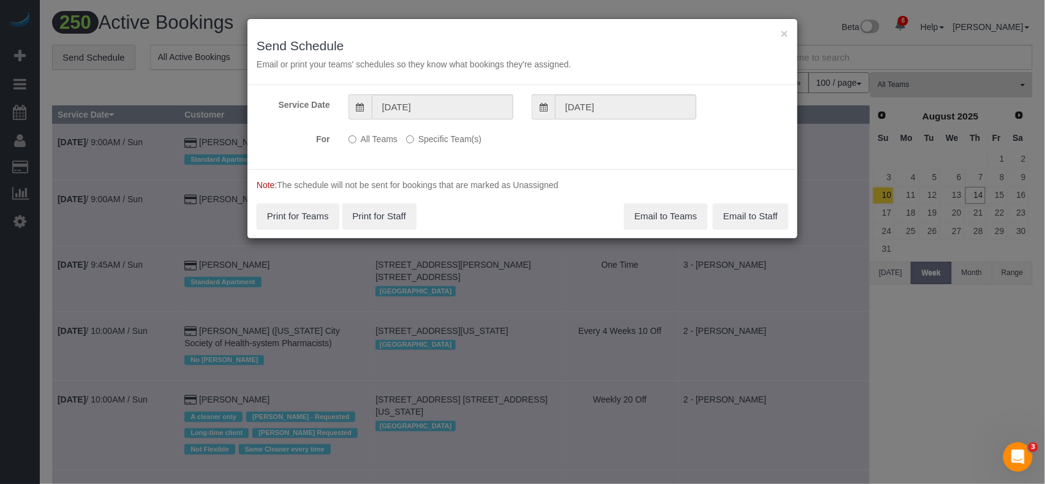
click at [420, 143] on label "Specific Team(s)" at bounding box center [443, 137] width 75 height 17
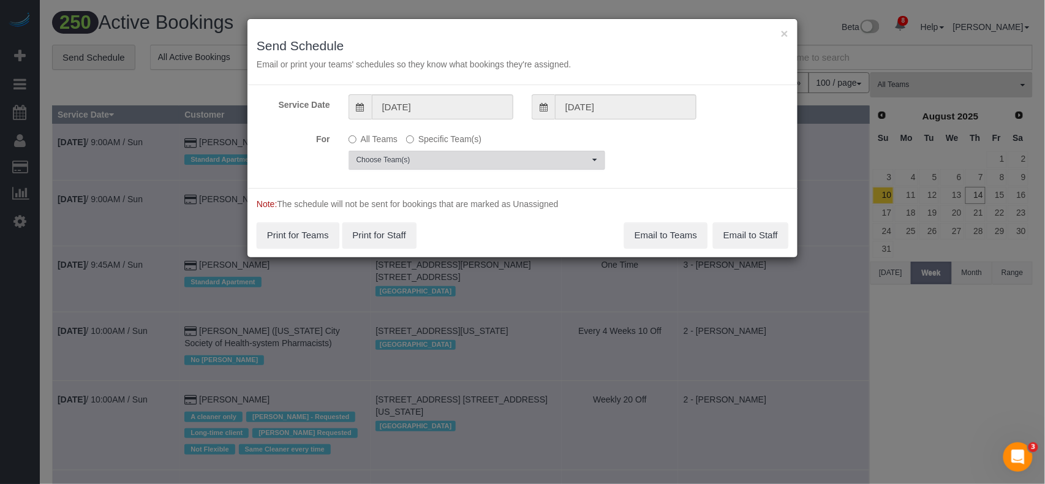
click at [419, 155] on span "Choose Team(s)" at bounding box center [473, 160] width 233 height 10
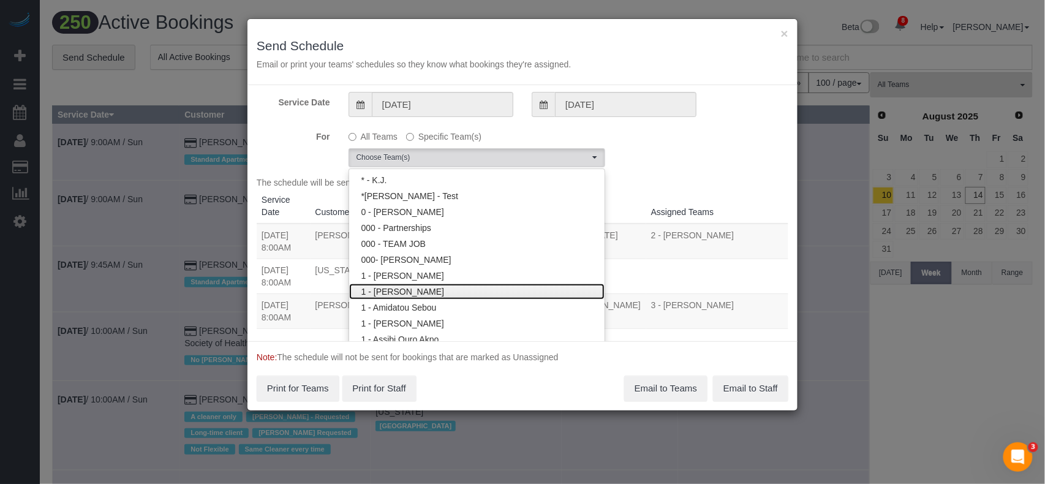
click at [407, 292] on link "1 - [PERSON_NAME]" at bounding box center [476, 292] width 255 height 16
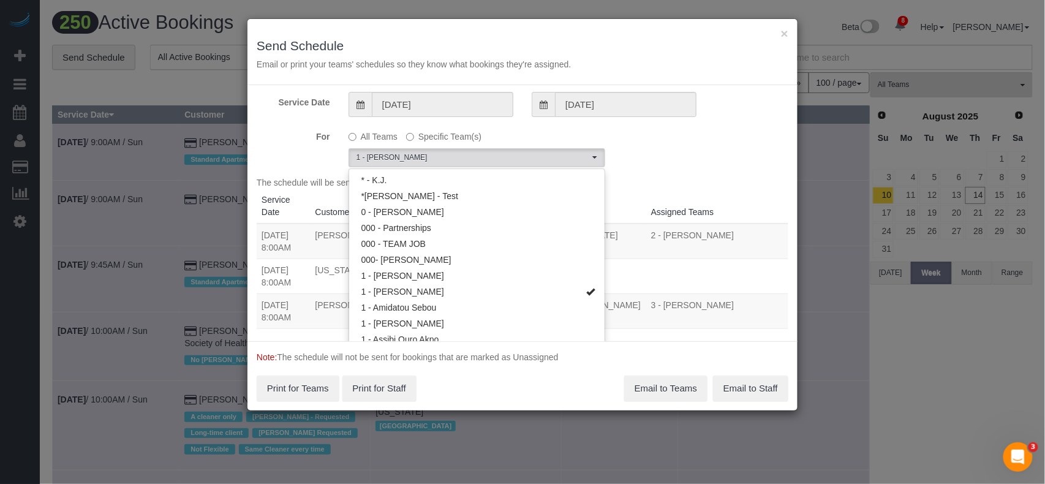
click at [652, 154] on div "For All Teams Specific Team(s) 1 - Adiza Bangna Choose Team(s) * - K.J. *Irene …" at bounding box center [522, 146] width 550 height 41
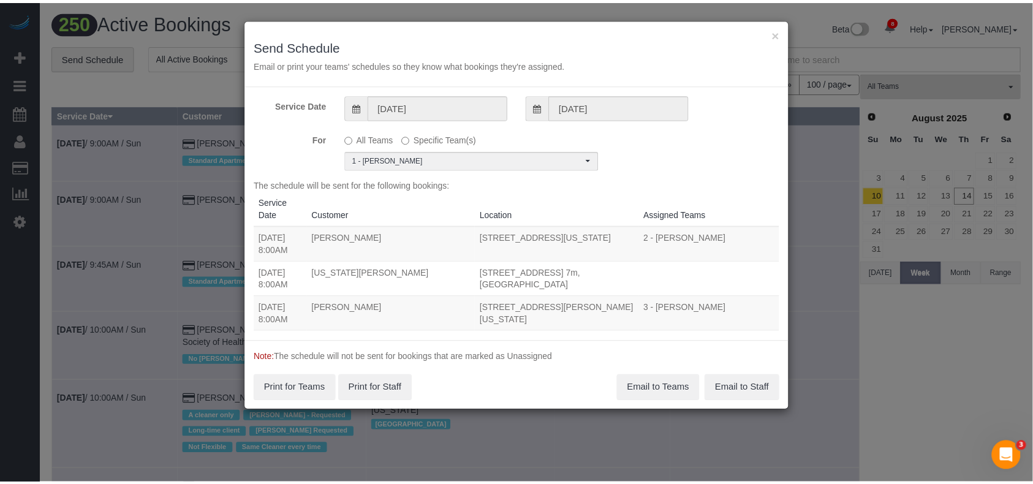
scroll to position [0, 0]
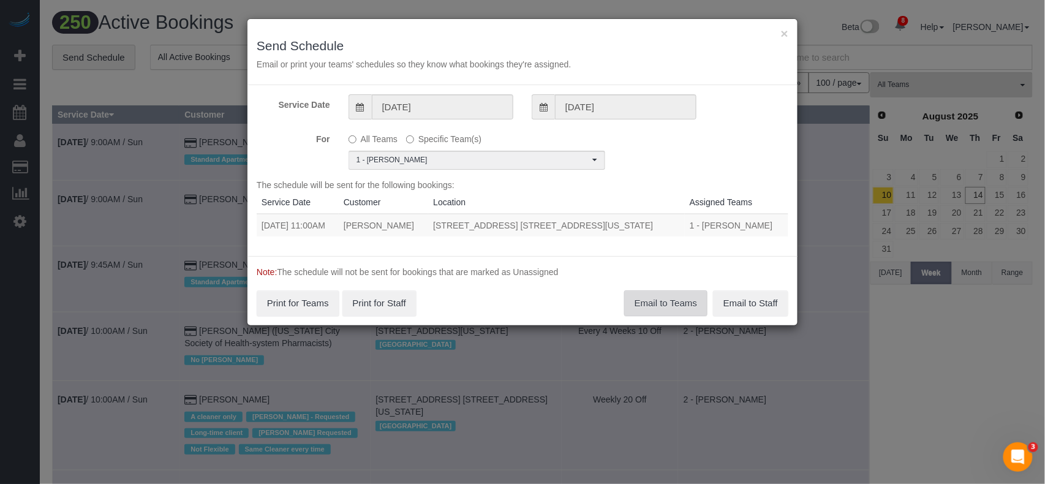
click at [666, 301] on button "Email to Teams" at bounding box center [665, 303] width 83 height 26
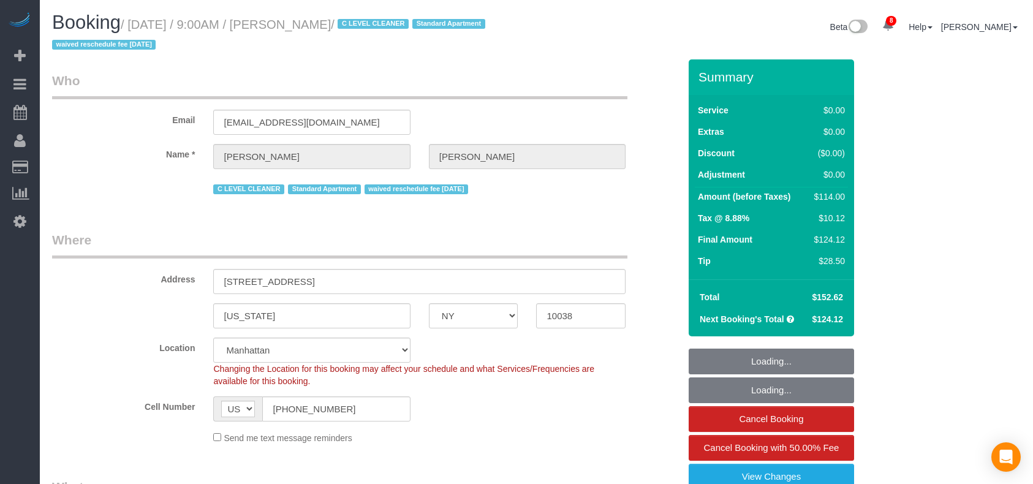
select select "NY"
select select "spot1"
select select "number:89"
select select "number:90"
select select "number:15"
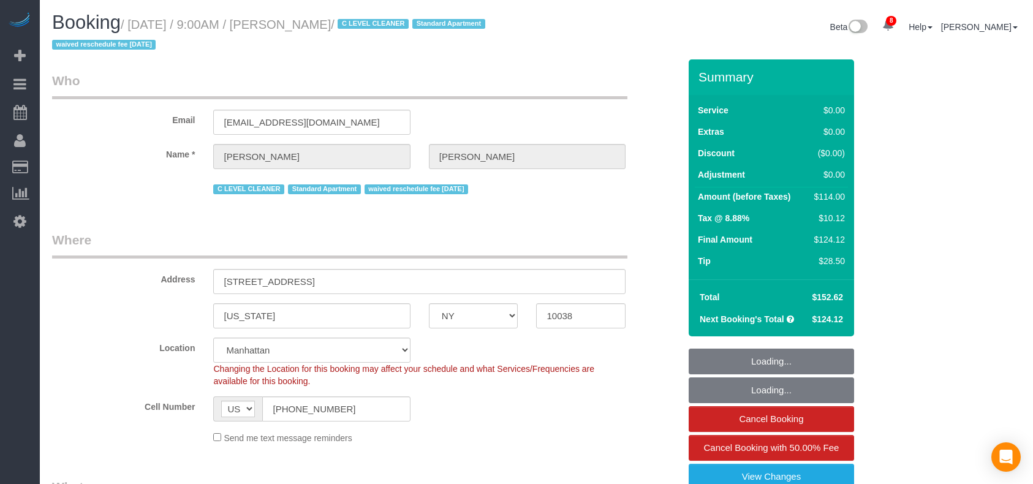
select select "number:6"
select select "number:21"
select select
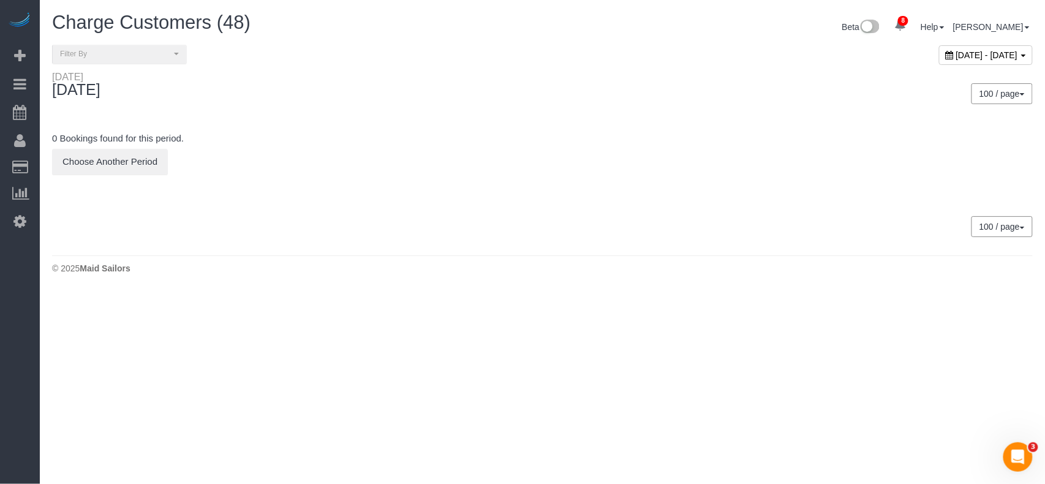
click at [956, 57] on span "[DATE] - [DATE]" at bounding box center [987, 55] width 62 height 10
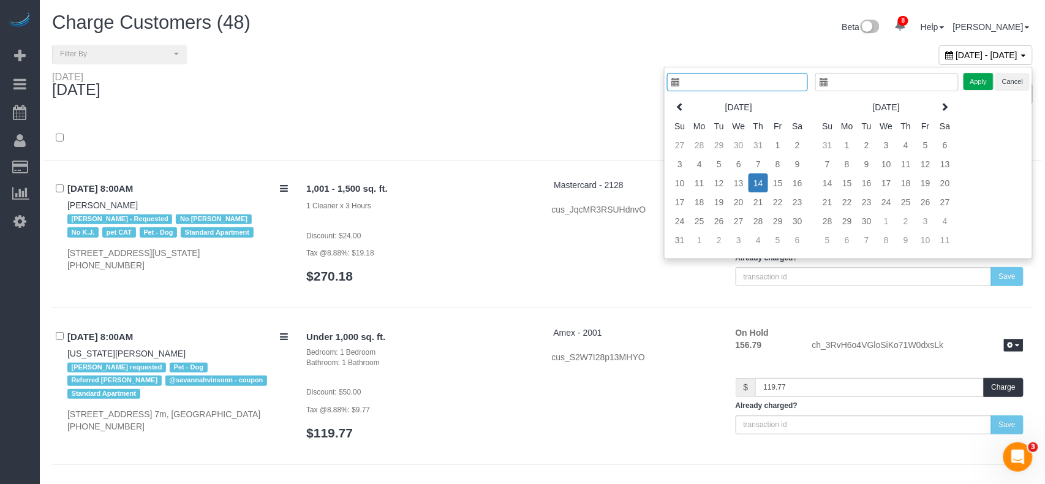
type input "**********"
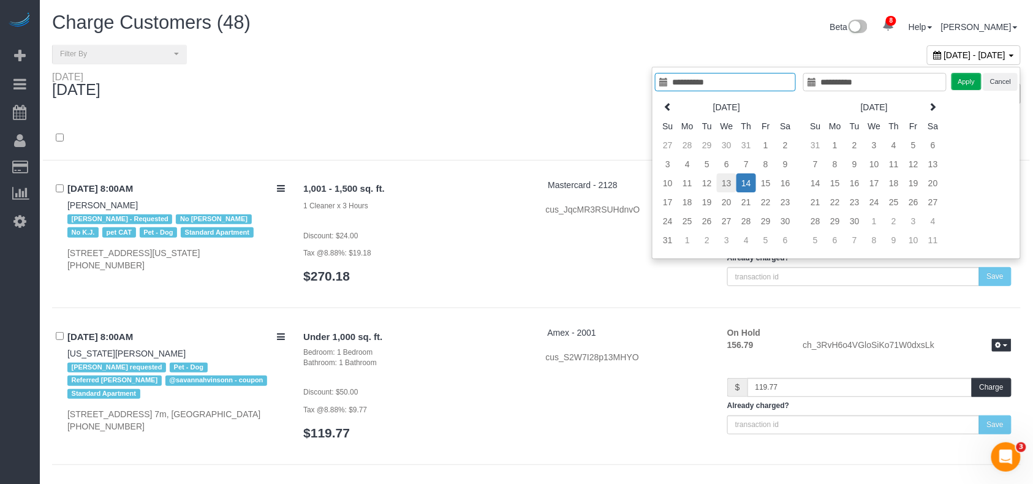
type input "**********"
click at [726, 187] on td "13" at bounding box center [727, 182] width 20 height 19
type input "**********"
click at [968, 85] on button "Apply" at bounding box center [966, 82] width 31 height 18
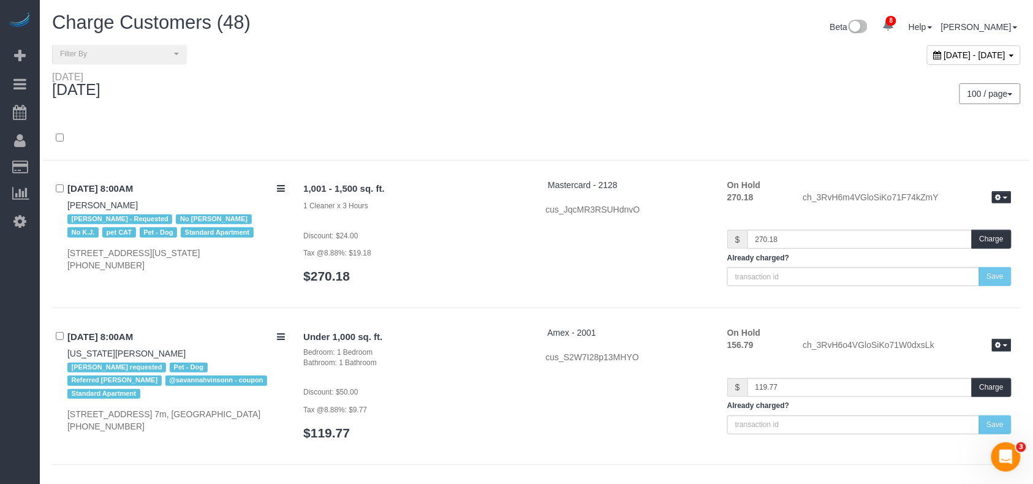
click at [613, 89] on div "100 / page 10 / page 20 / page 30 / page 40 / page 50 / page 100 / page" at bounding box center [783, 93] width 475 height 21
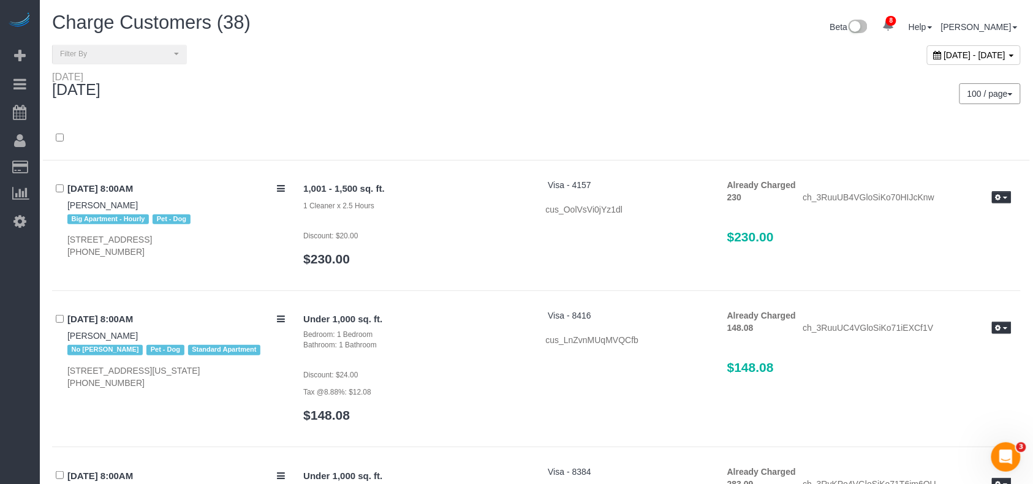
scroll to position [736, 0]
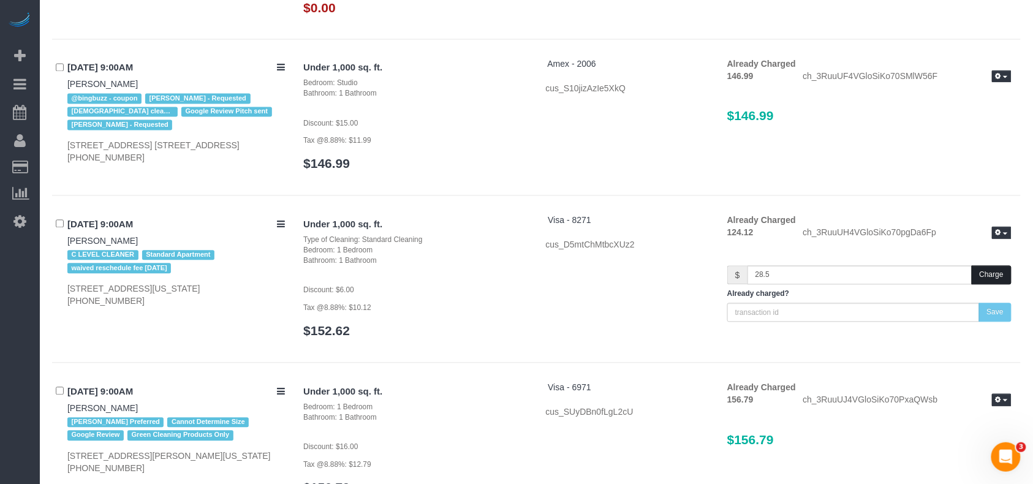
click at [998, 278] on button "Charge" at bounding box center [991, 275] width 40 height 19
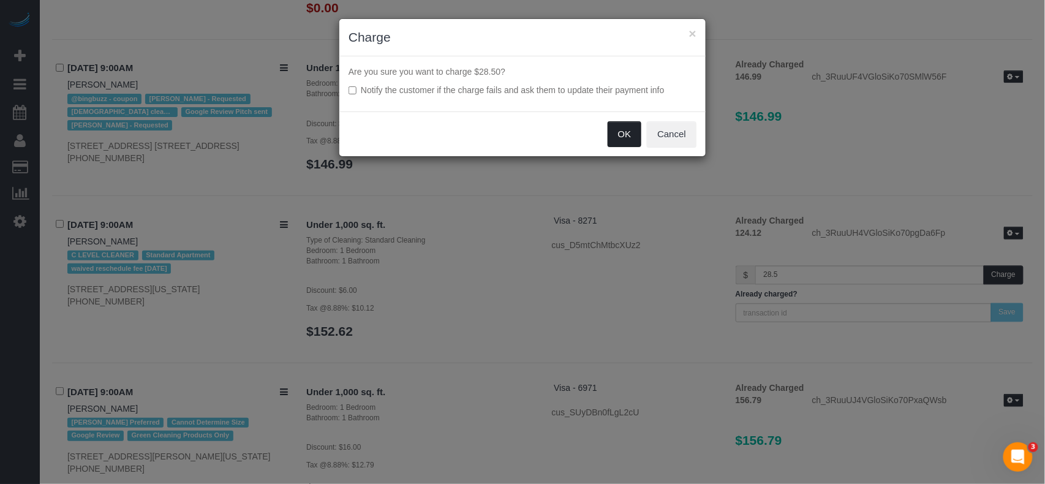
click at [611, 138] on button "OK" at bounding box center [625, 134] width 34 height 26
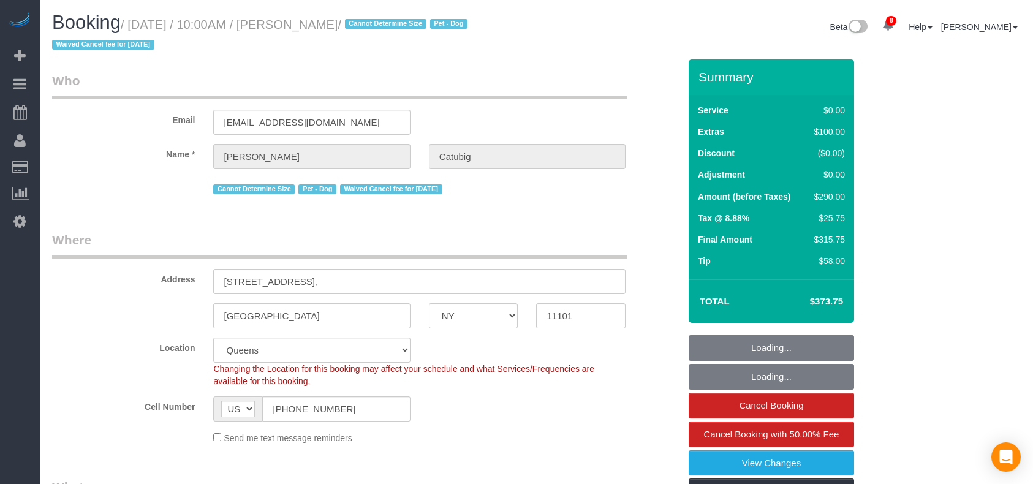
select select "NY"
select select "string:stripe-pm_1RQ6JD4VGloSiKo7RgOZHVBj"
select select "number:89"
select select "number:72"
select select "number:13"
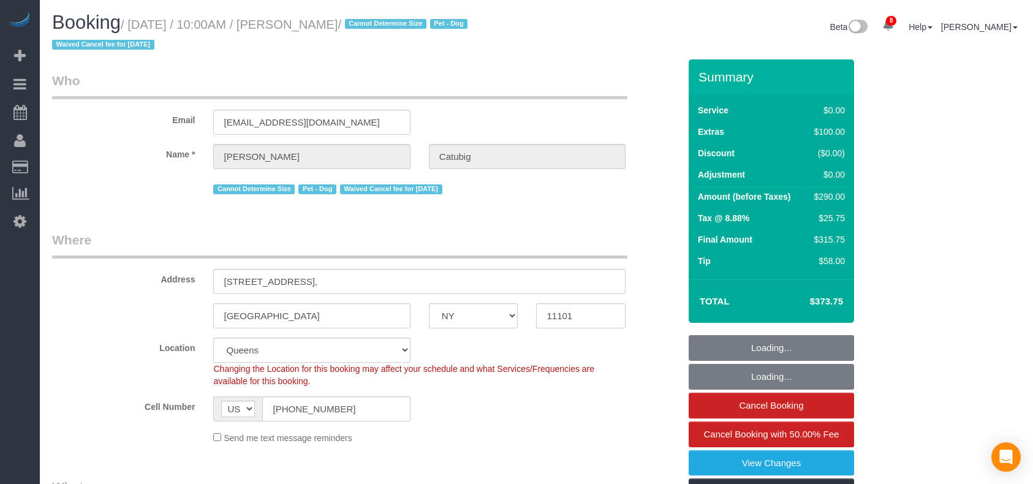
select select "number:6"
select select "object:1372"
select select "spot1"
select select "2"
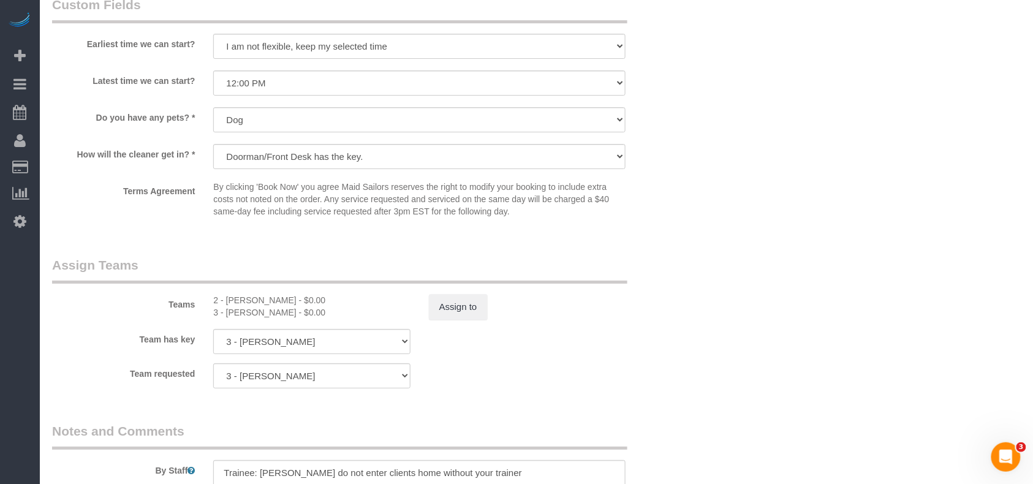
scroll to position [1388, 0]
